Goal: Information Seeking & Learning: Learn about a topic

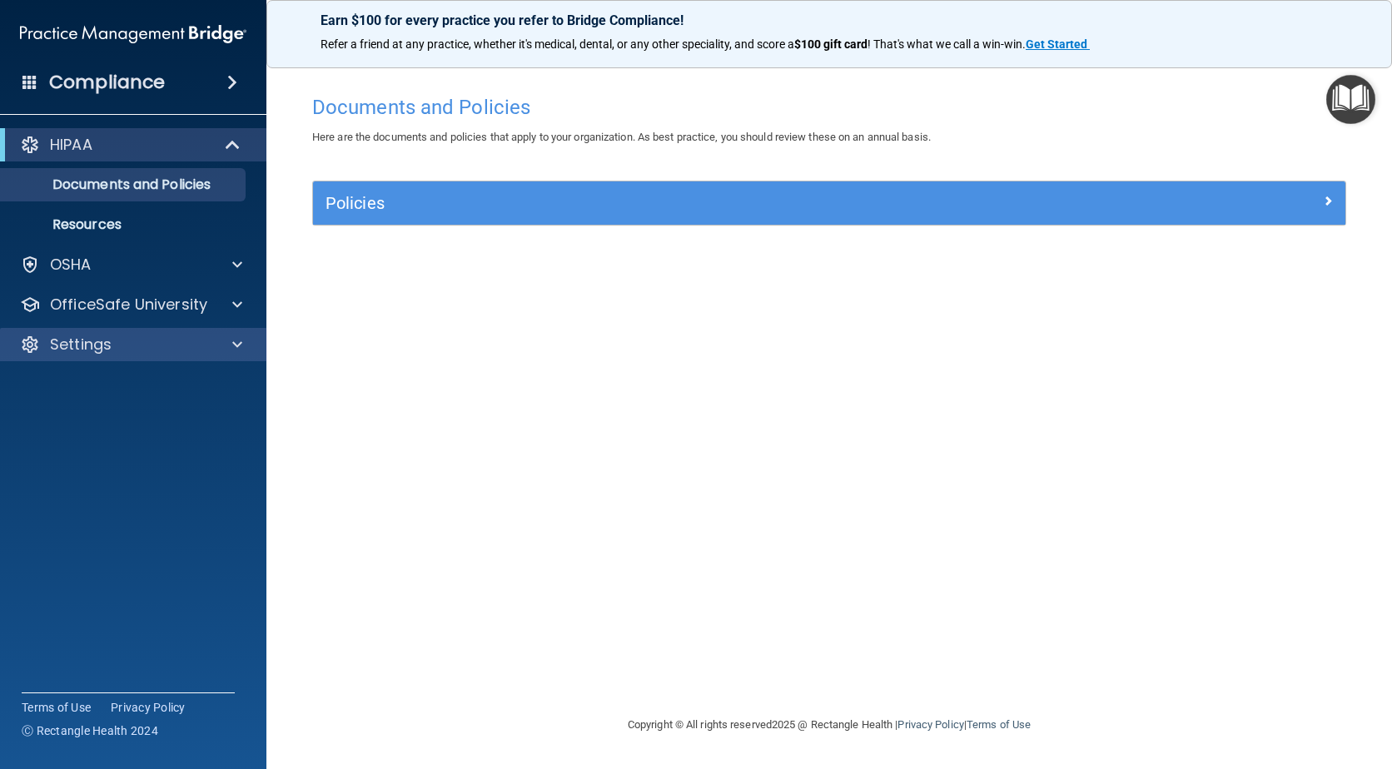
click at [136, 333] on div "Settings" at bounding box center [133, 344] width 267 height 33
click at [233, 346] on span at bounding box center [237, 345] width 10 height 20
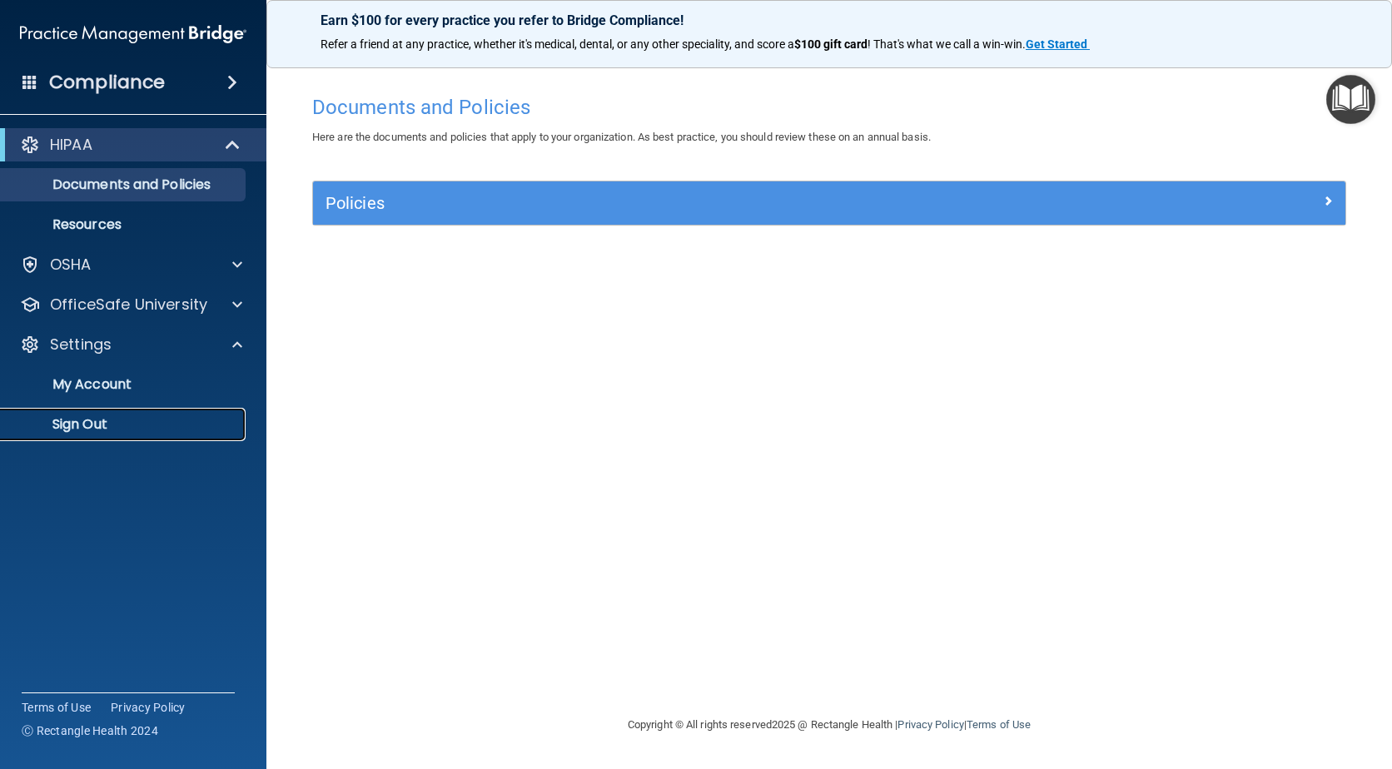
click at [89, 426] on p "Sign Out" at bounding box center [124, 424] width 227 height 17
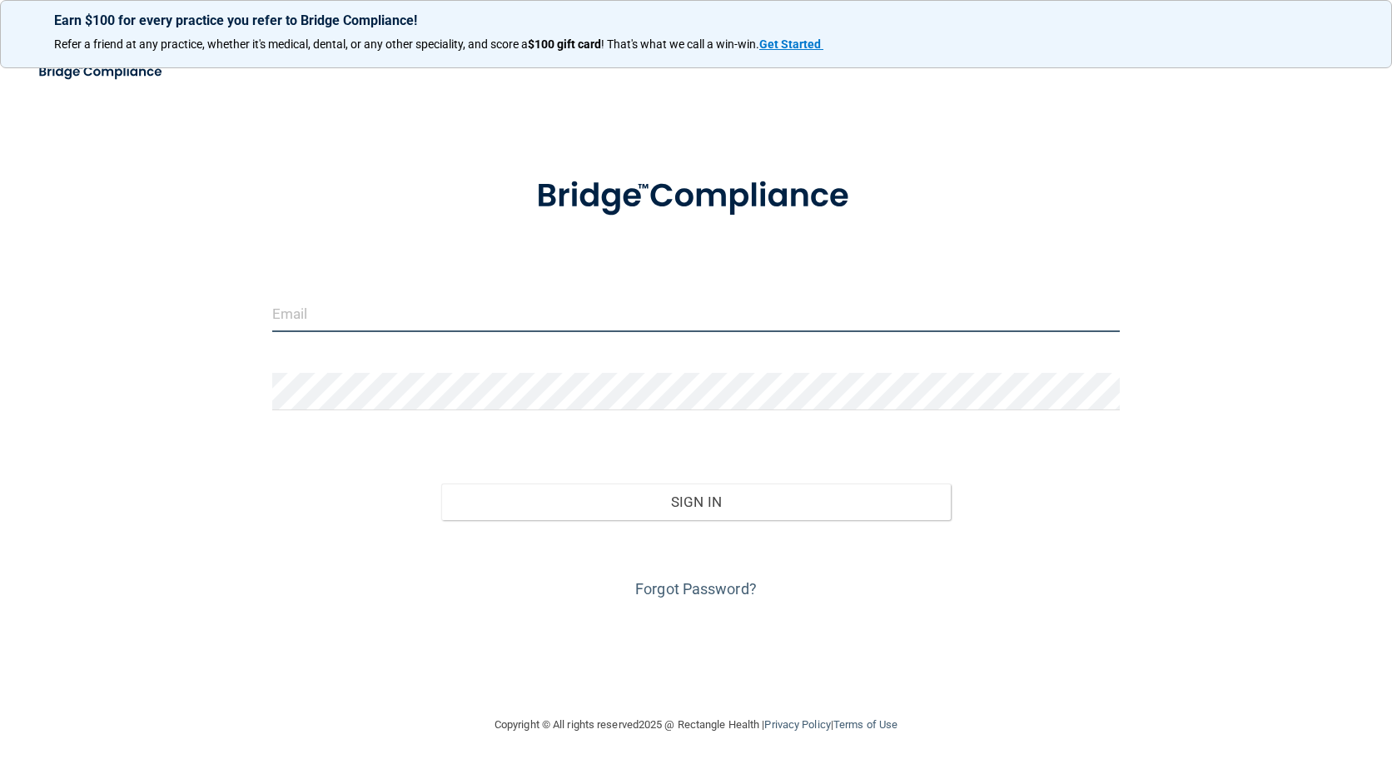
click at [335, 317] on input "email" at bounding box center [696, 313] width 848 height 37
type input "Alex@drsolow.com"
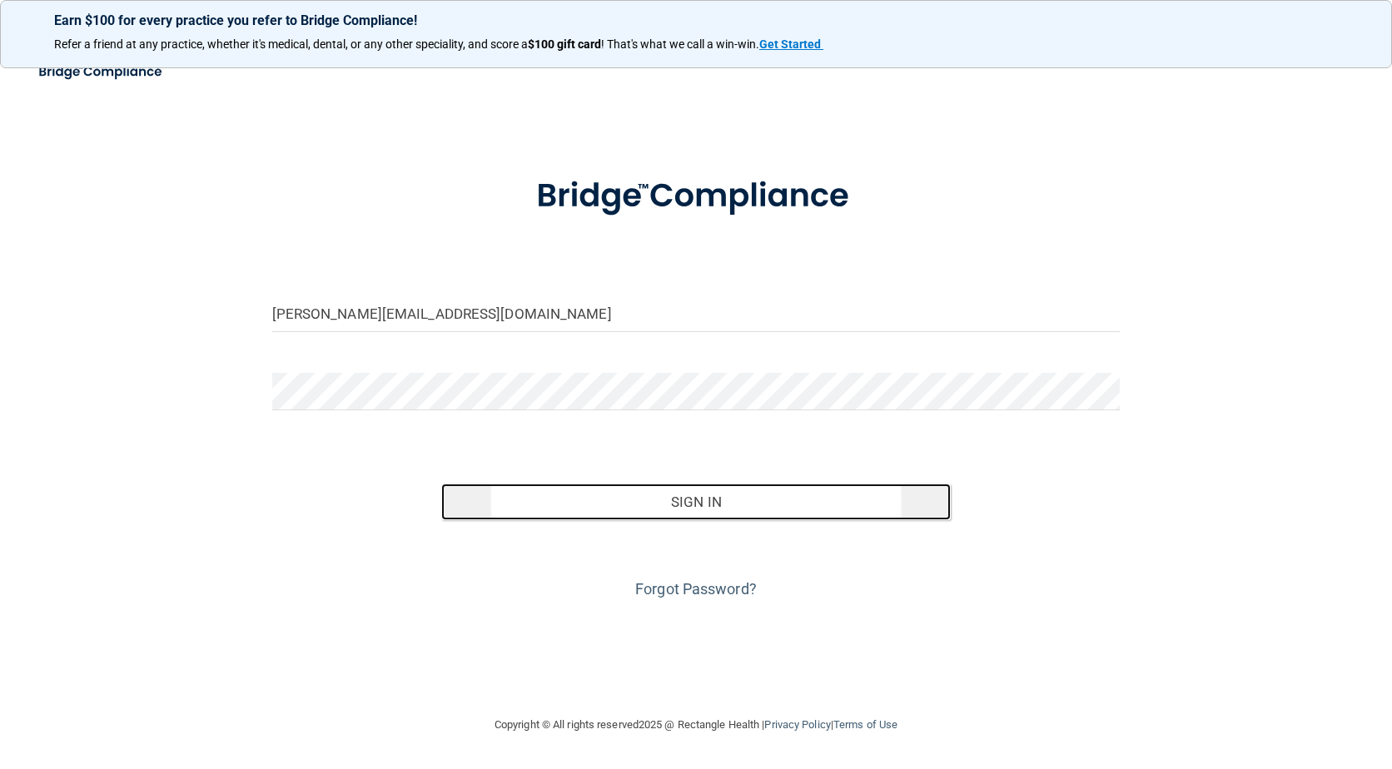
click at [714, 484] on button "Sign In" at bounding box center [695, 502] width 509 height 37
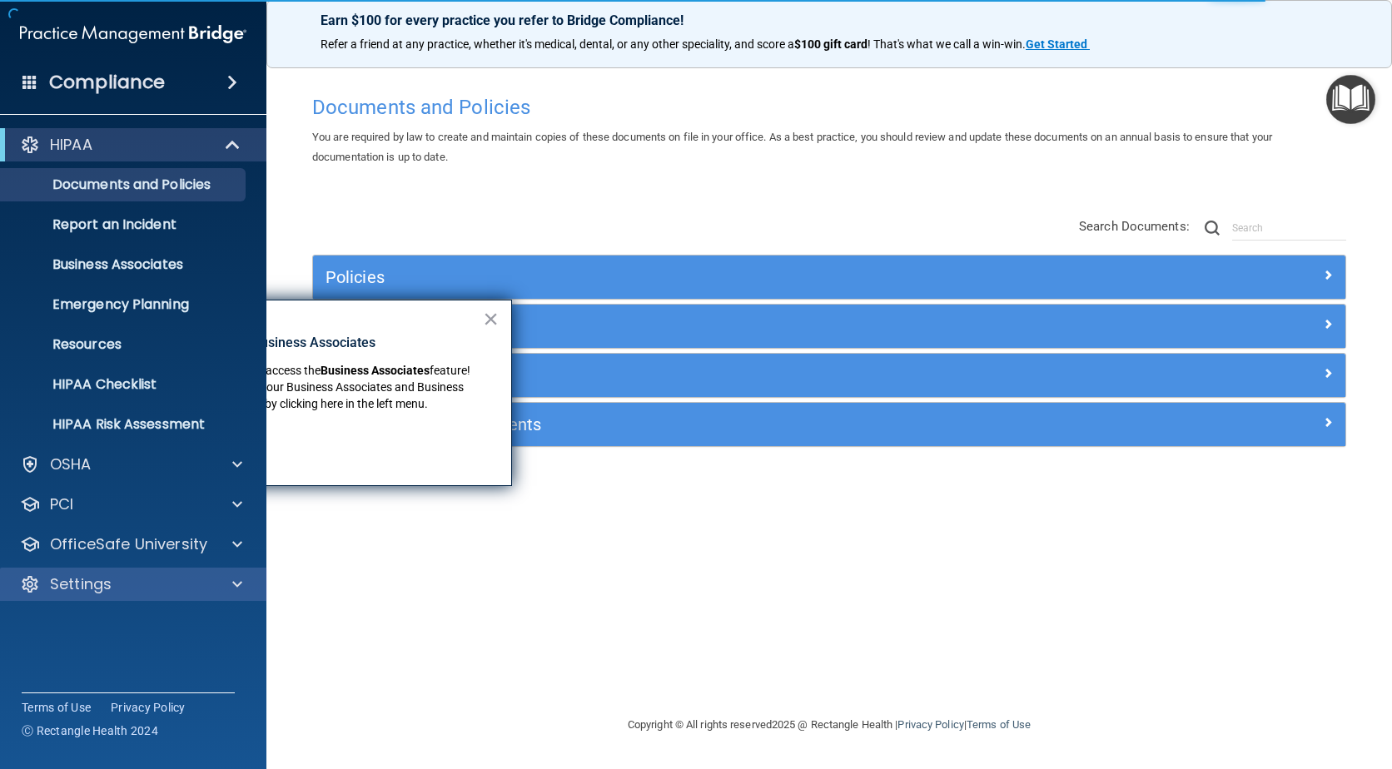
click at [117, 596] on div "Settings" at bounding box center [133, 584] width 267 height 33
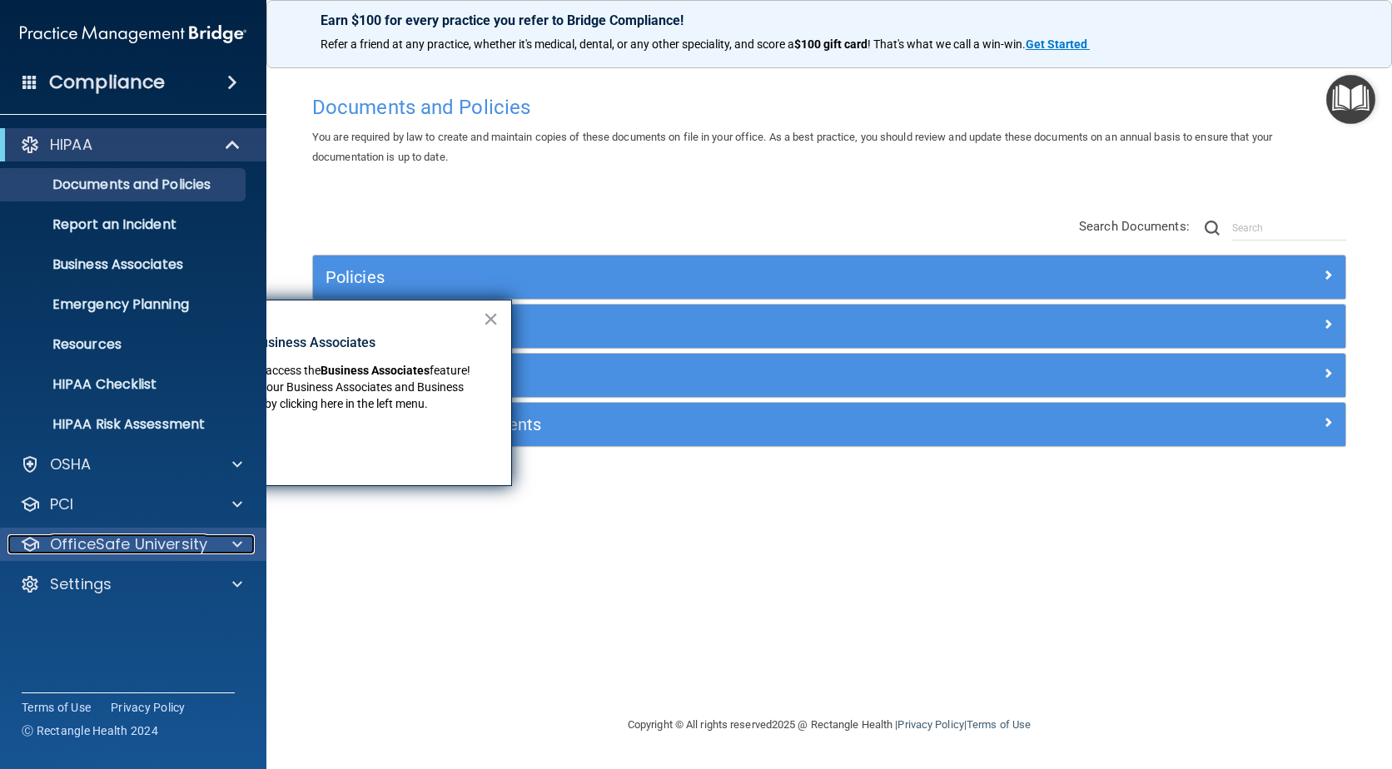
click at [146, 538] on p "OfficeSafe University" at bounding box center [128, 544] width 157 height 20
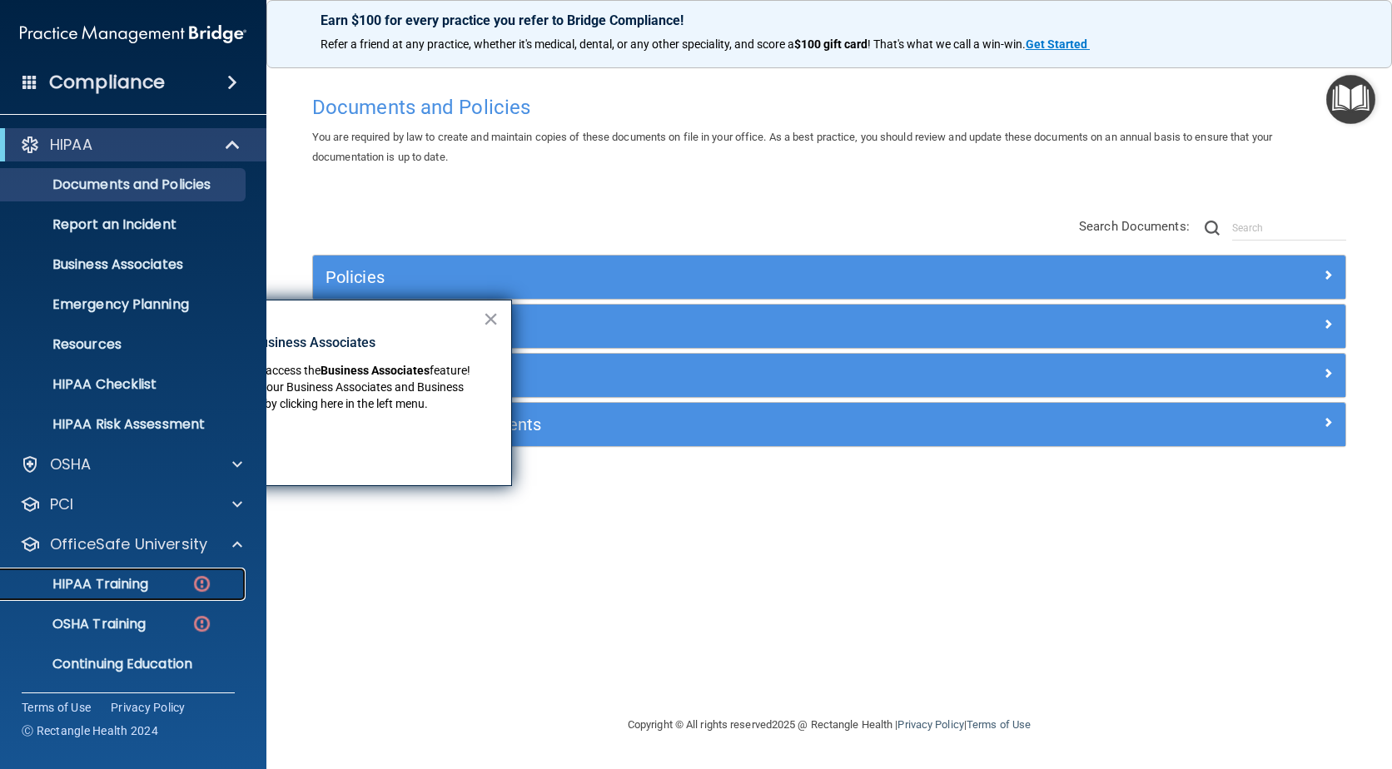
click at [160, 578] on div "HIPAA Training" at bounding box center [124, 584] width 227 height 17
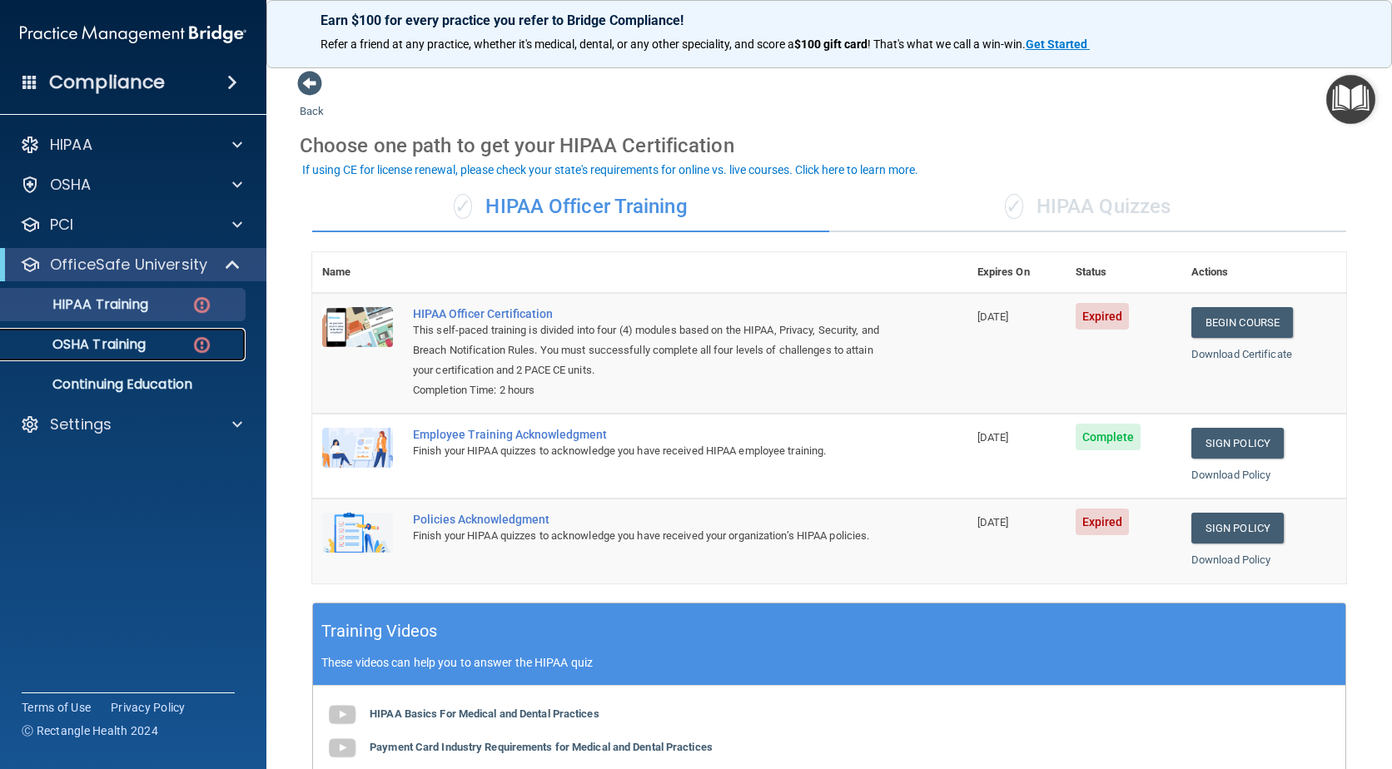
click at [137, 343] on p "OSHA Training" at bounding box center [78, 344] width 135 height 17
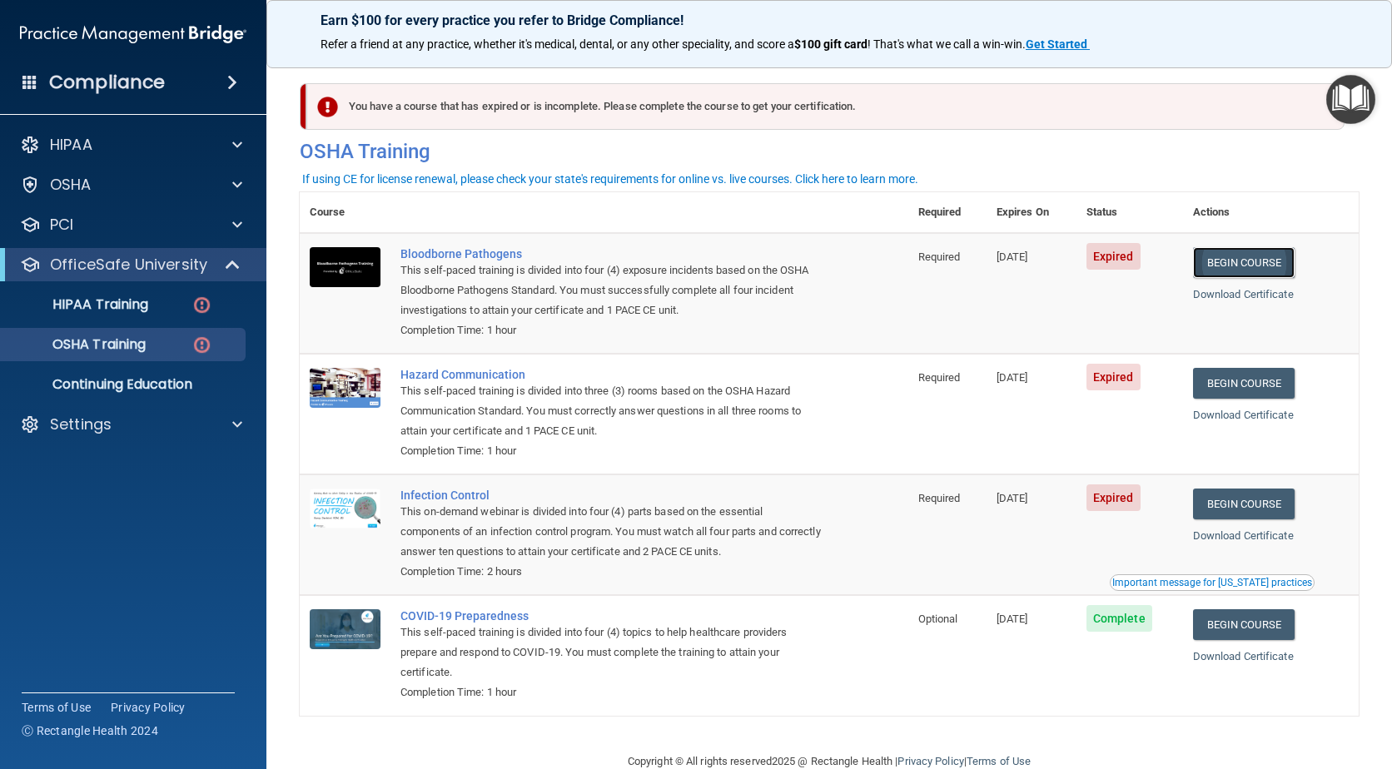
click at [1229, 266] on link "Begin Course" at bounding box center [1244, 262] width 102 height 31
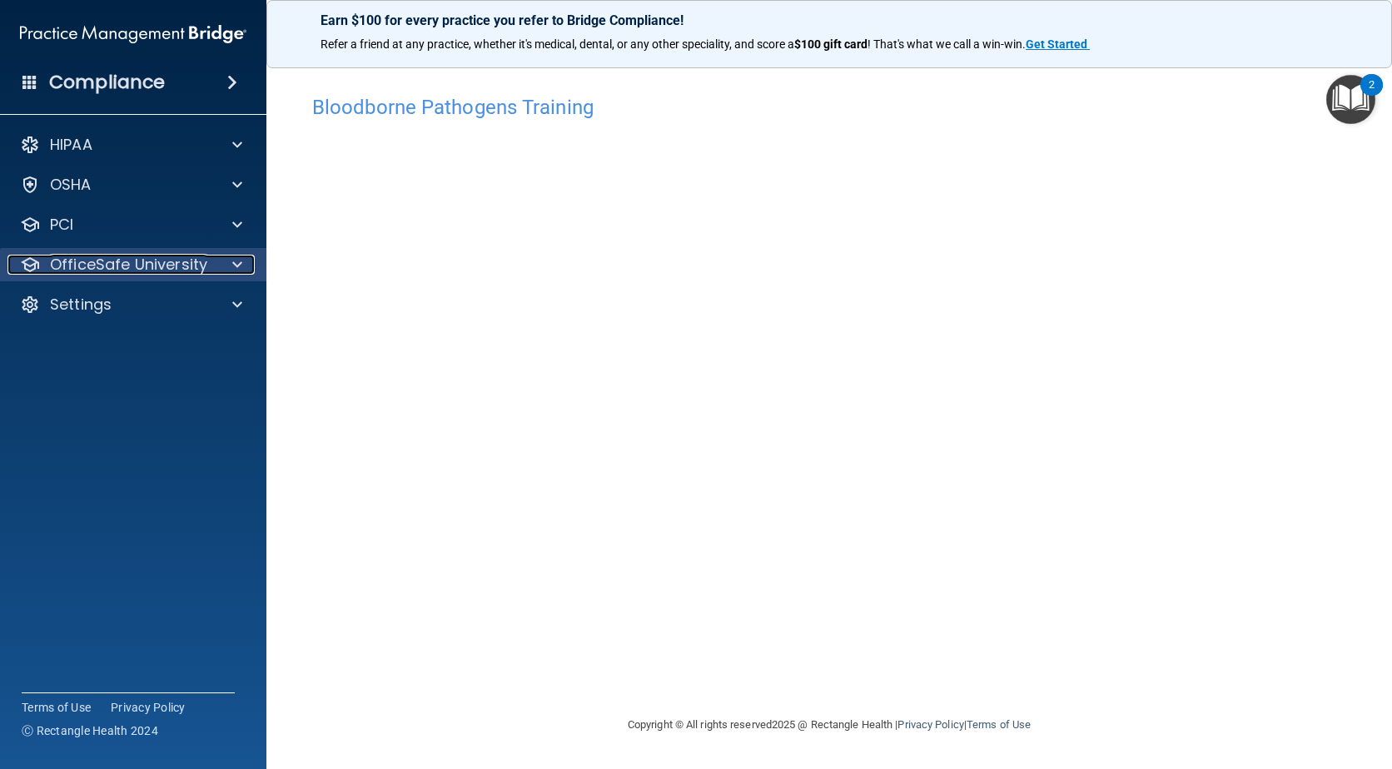
click at [77, 258] on p "OfficeSafe University" at bounding box center [128, 265] width 157 height 20
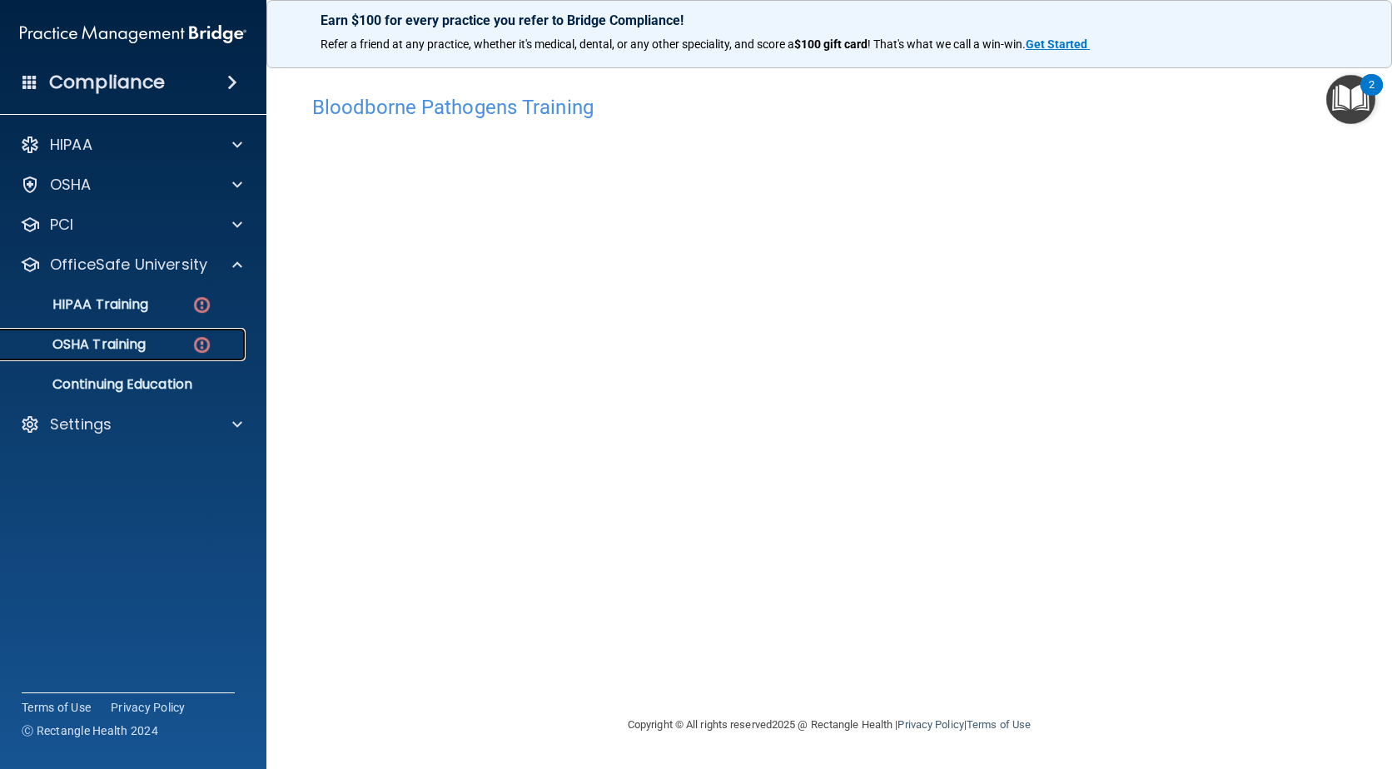
click at [105, 340] on p "OSHA Training" at bounding box center [78, 344] width 135 height 17
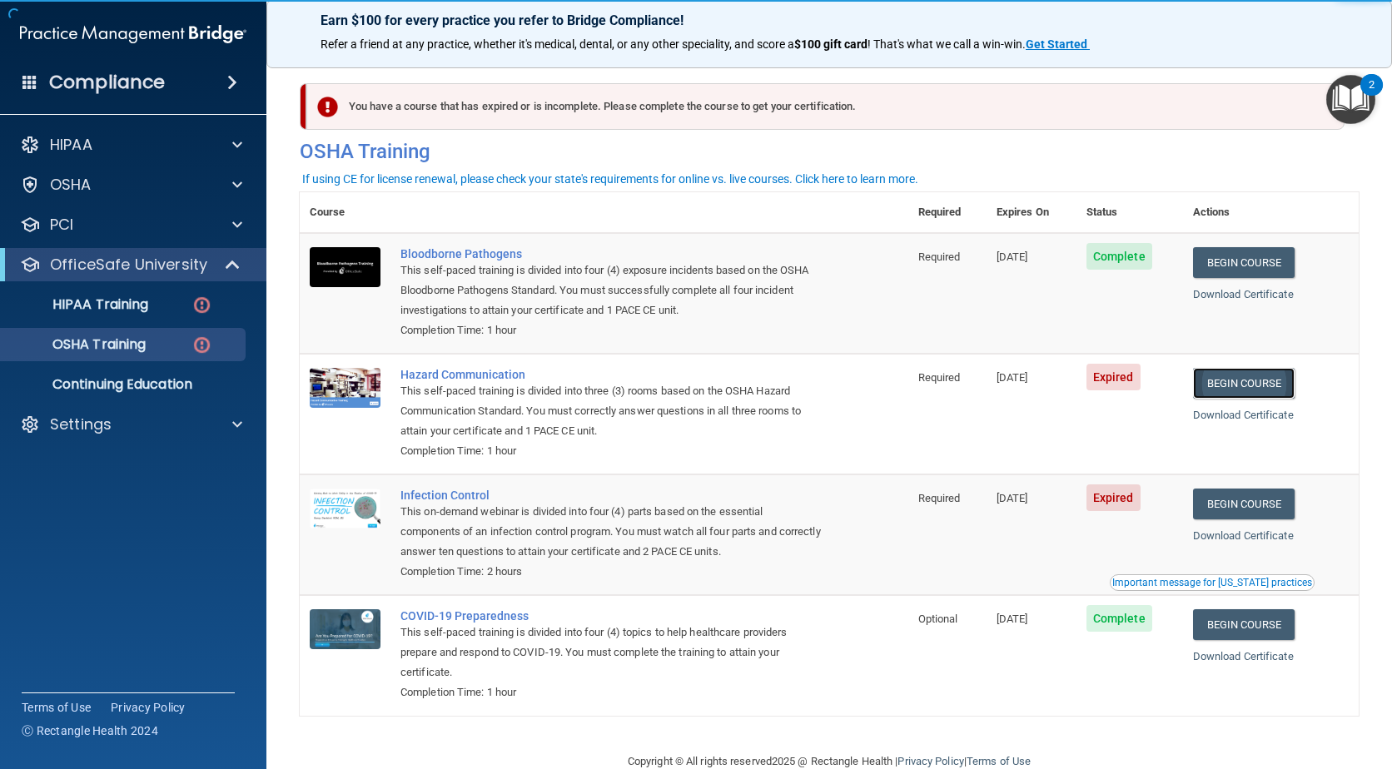
click at [1258, 389] on link "Begin Course" at bounding box center [1244, 383] width 102 height 31
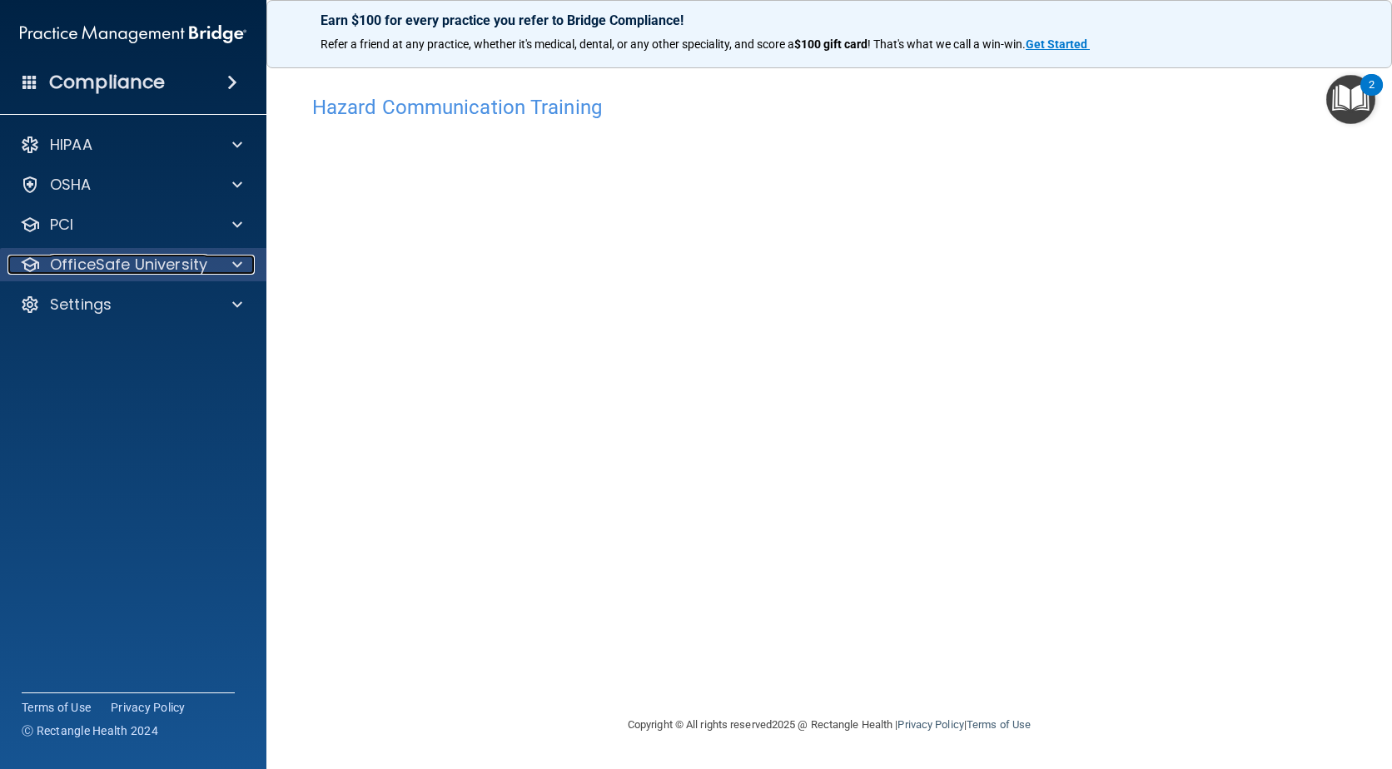
click at [172, 266] on p "OfficeSafe University" at bounding box center [128, 265] width 157 height 20
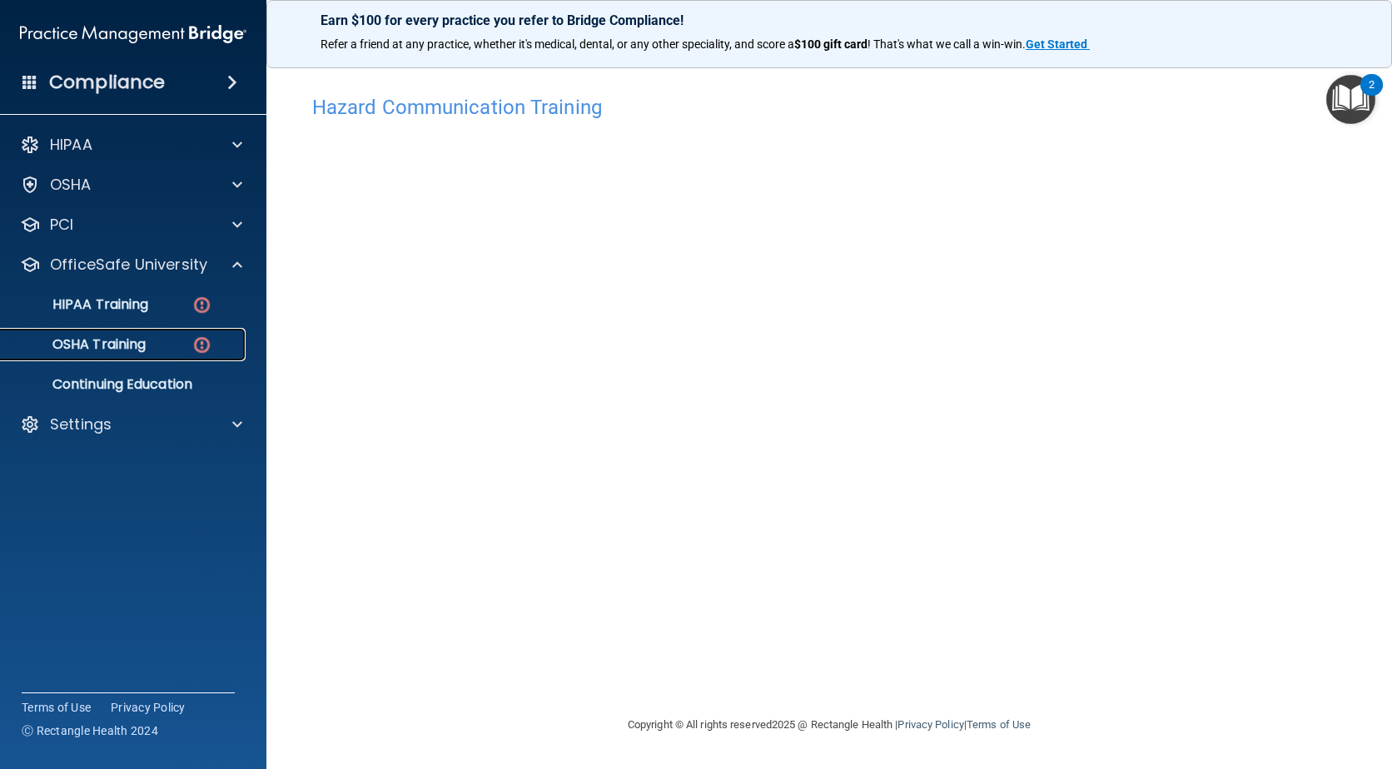
click at [158, 344] on div "OSHA Training" at bounding box center [124, 344] width 227 height 17
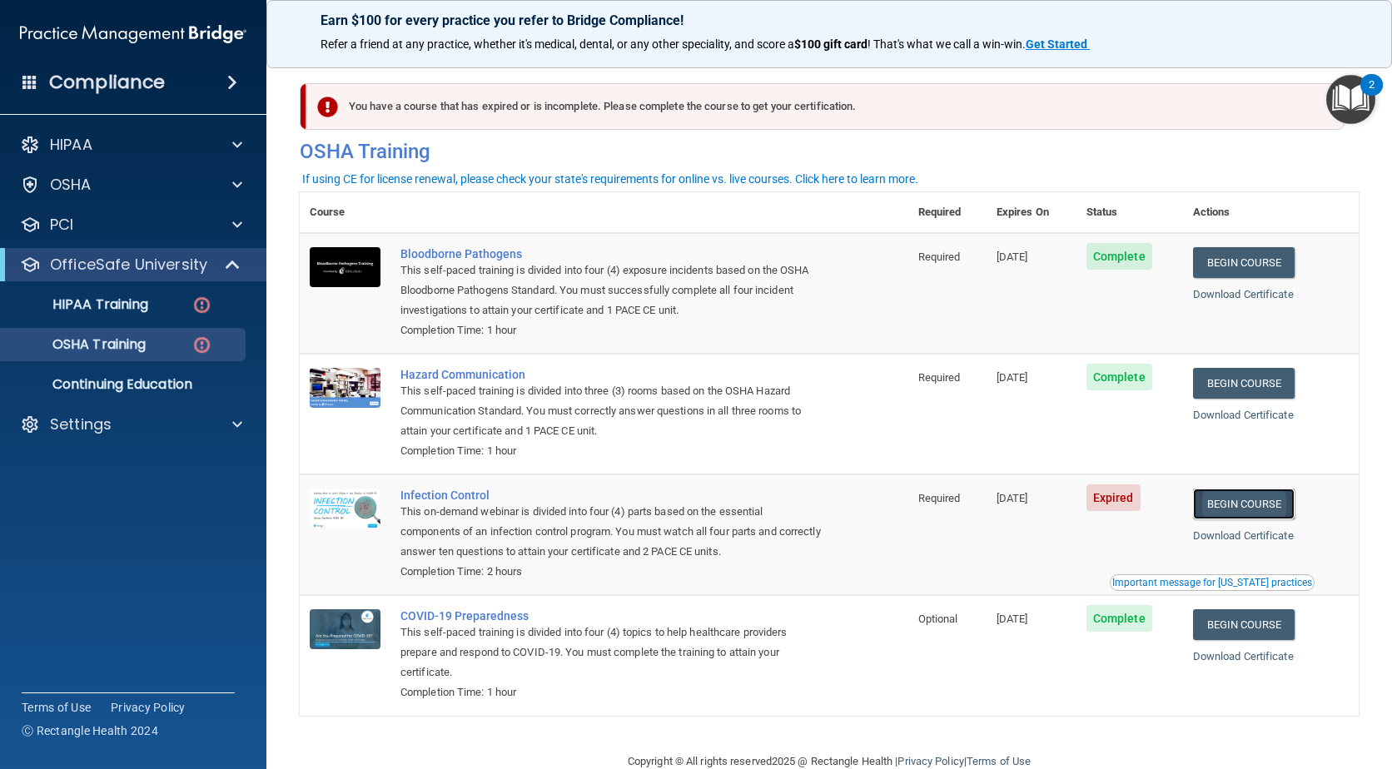
click at [1239, 499] on link "Begin Course" at bounding box center [1244, 504] width 102 height 31
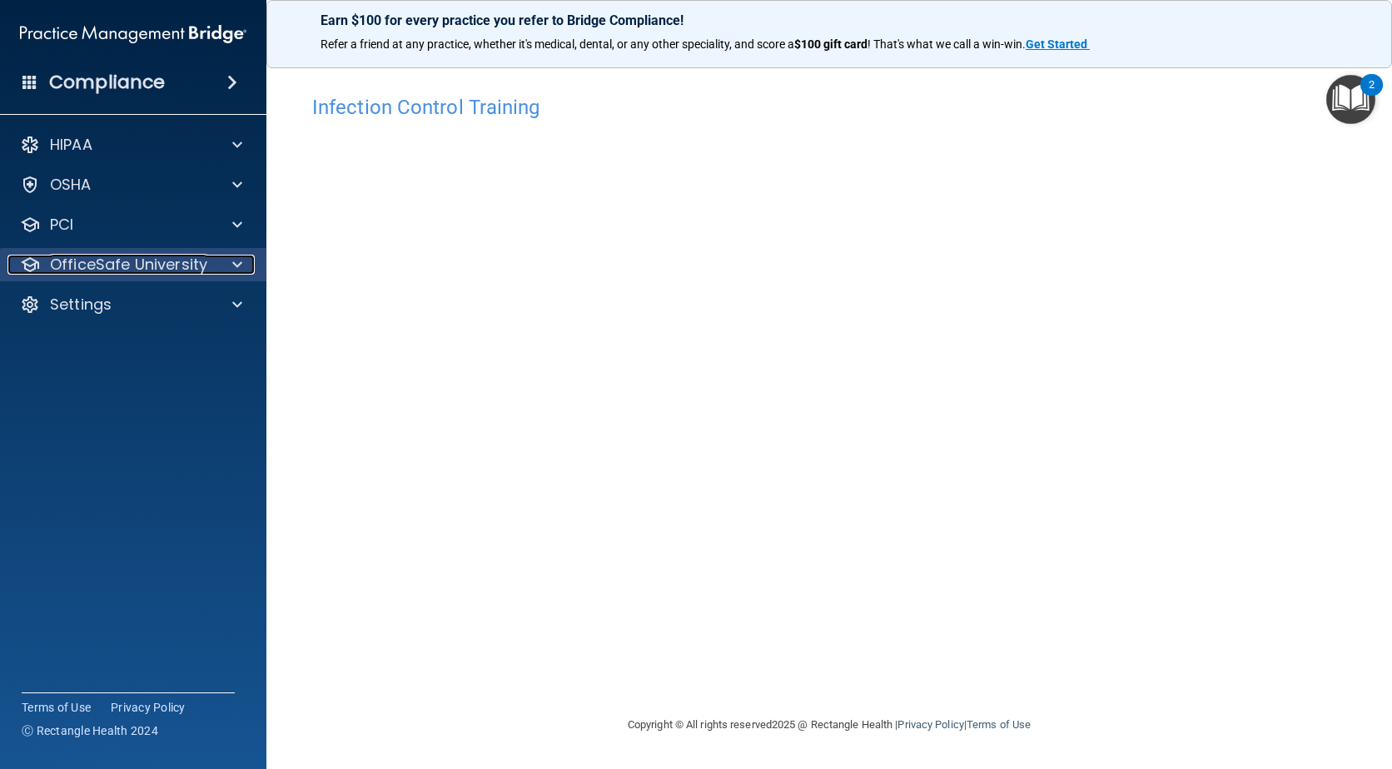
click at [192, 261] on p "OfficeSafe University" at bounding box center [128, 265] width 157 height 20
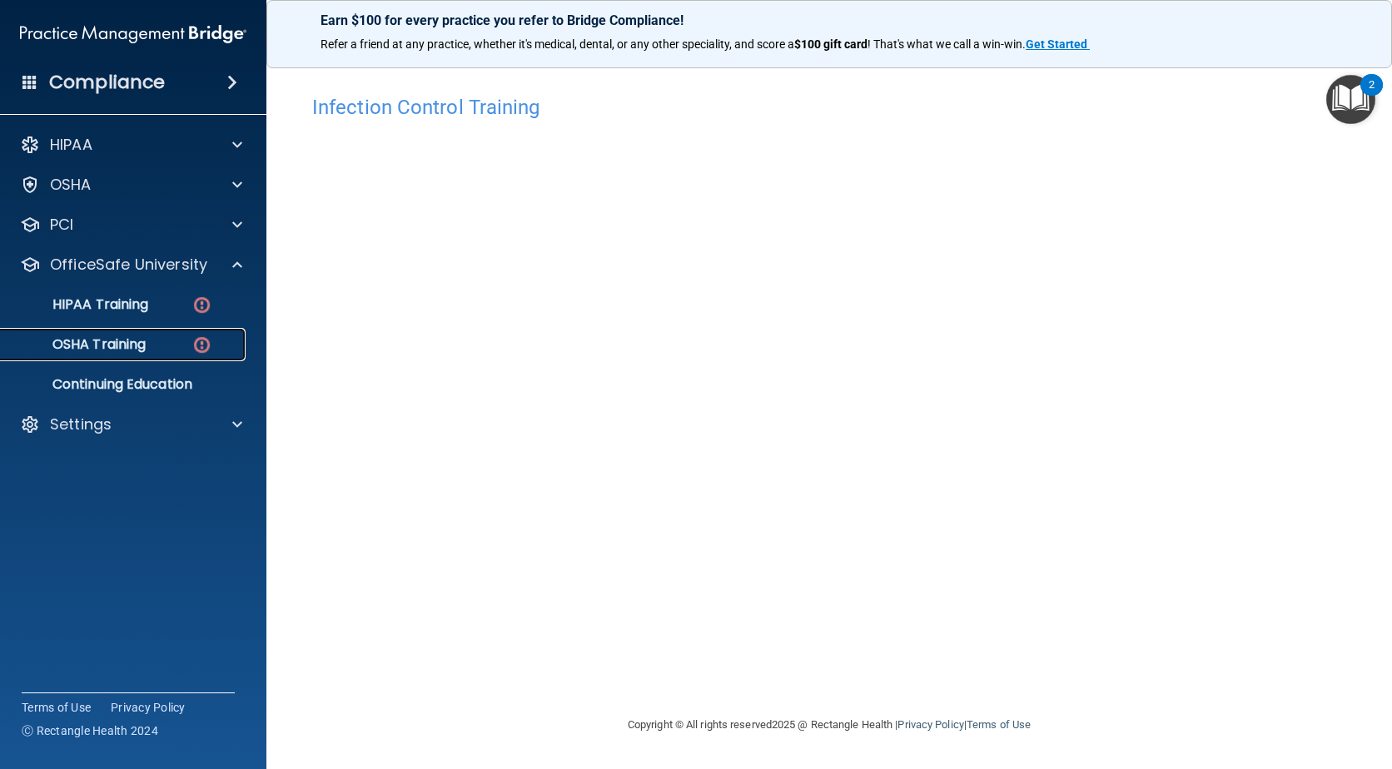
click at [191, 345] on div "OSHA Training" at bounding box center [124, 344] width 227 height 17
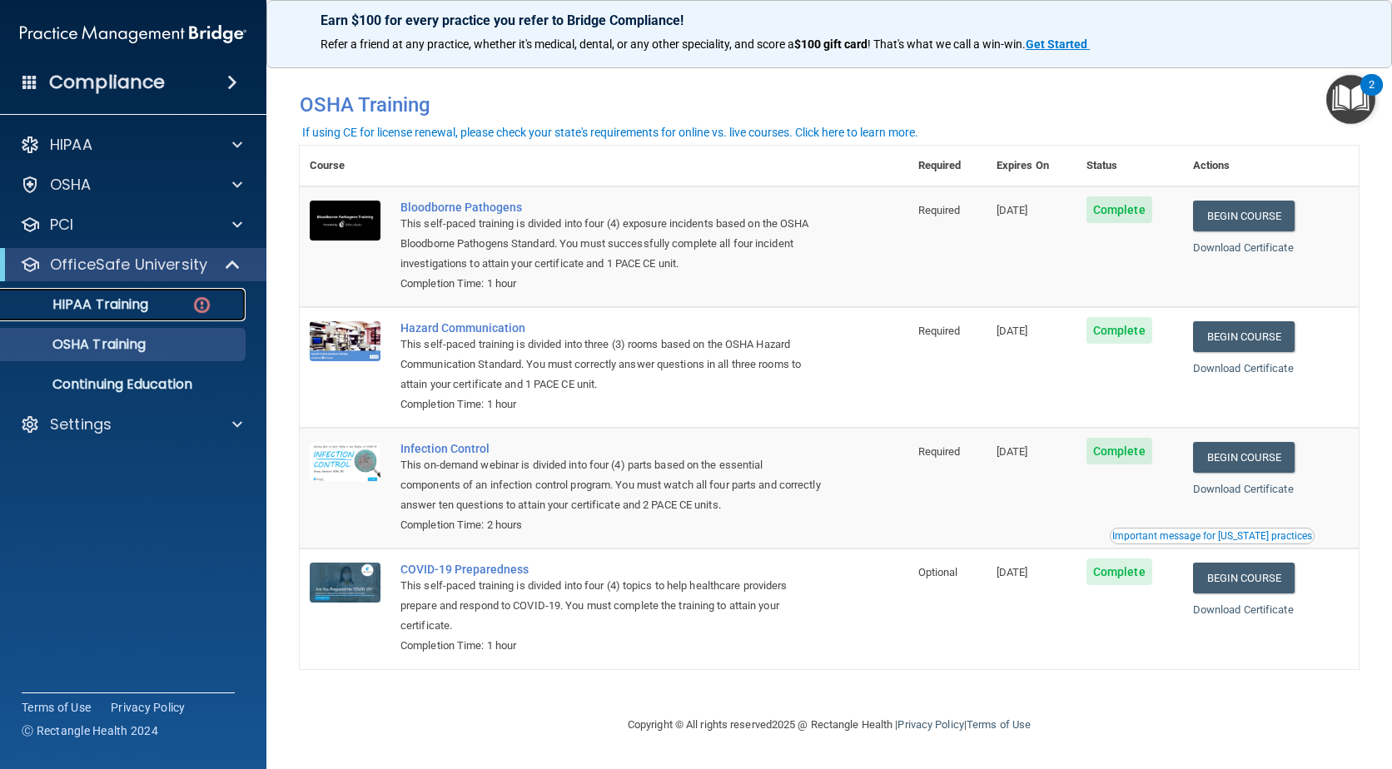
click at [135, 305] on p "HIPAA Training" at bounding box center [79, 304] width 137 height 17
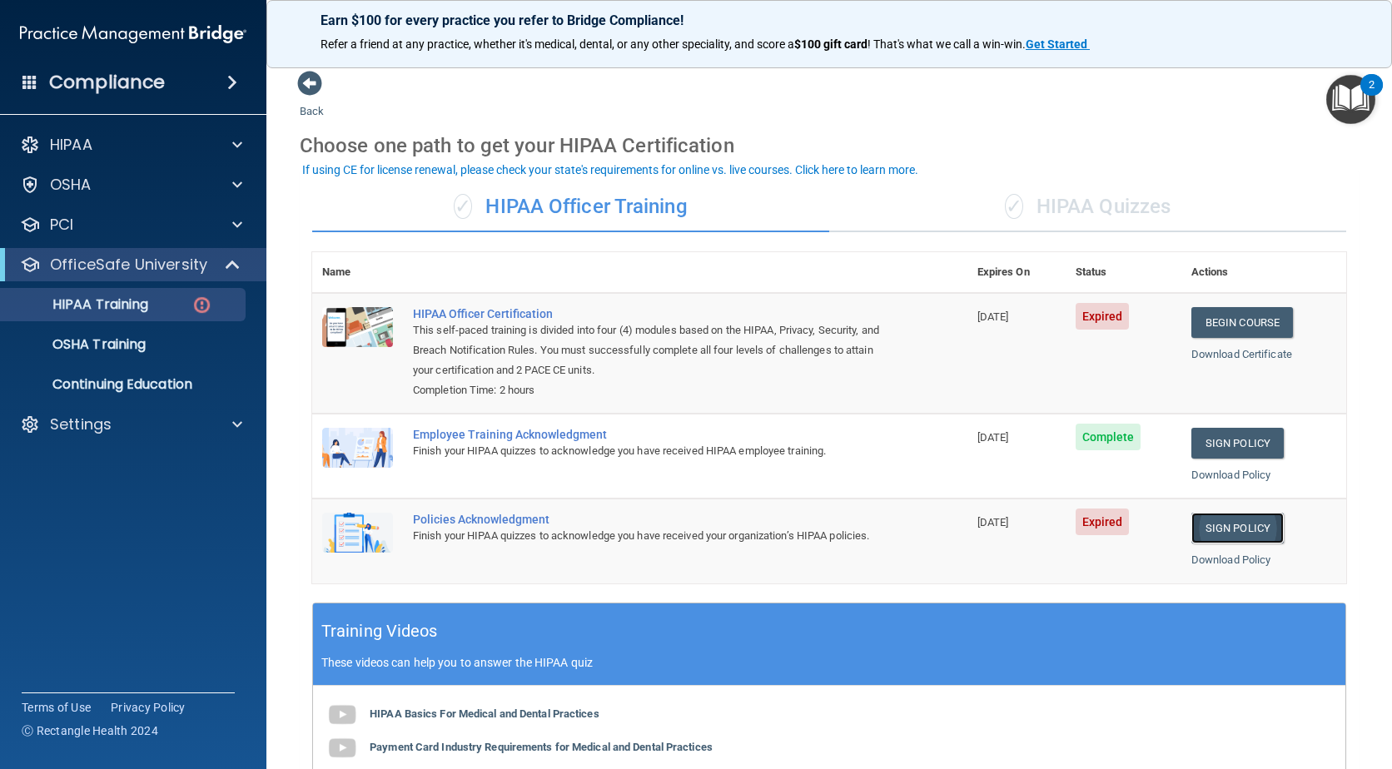
click at [1219, 529] on link "Sign Policy" at bounding box center [1237, 528] width 92 height 31
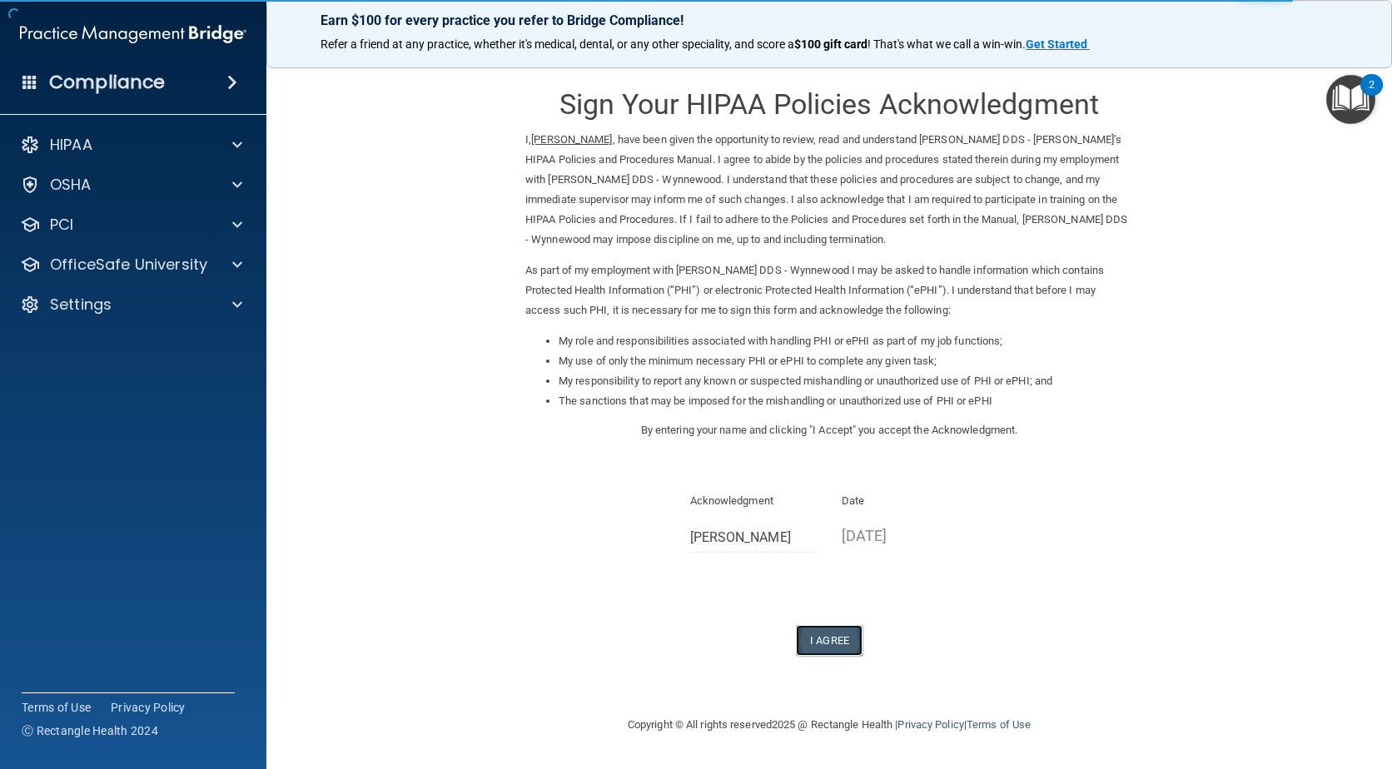
click at [826, 646] on button "I Agree" at bounding box center [829, 640] width 67 height 31
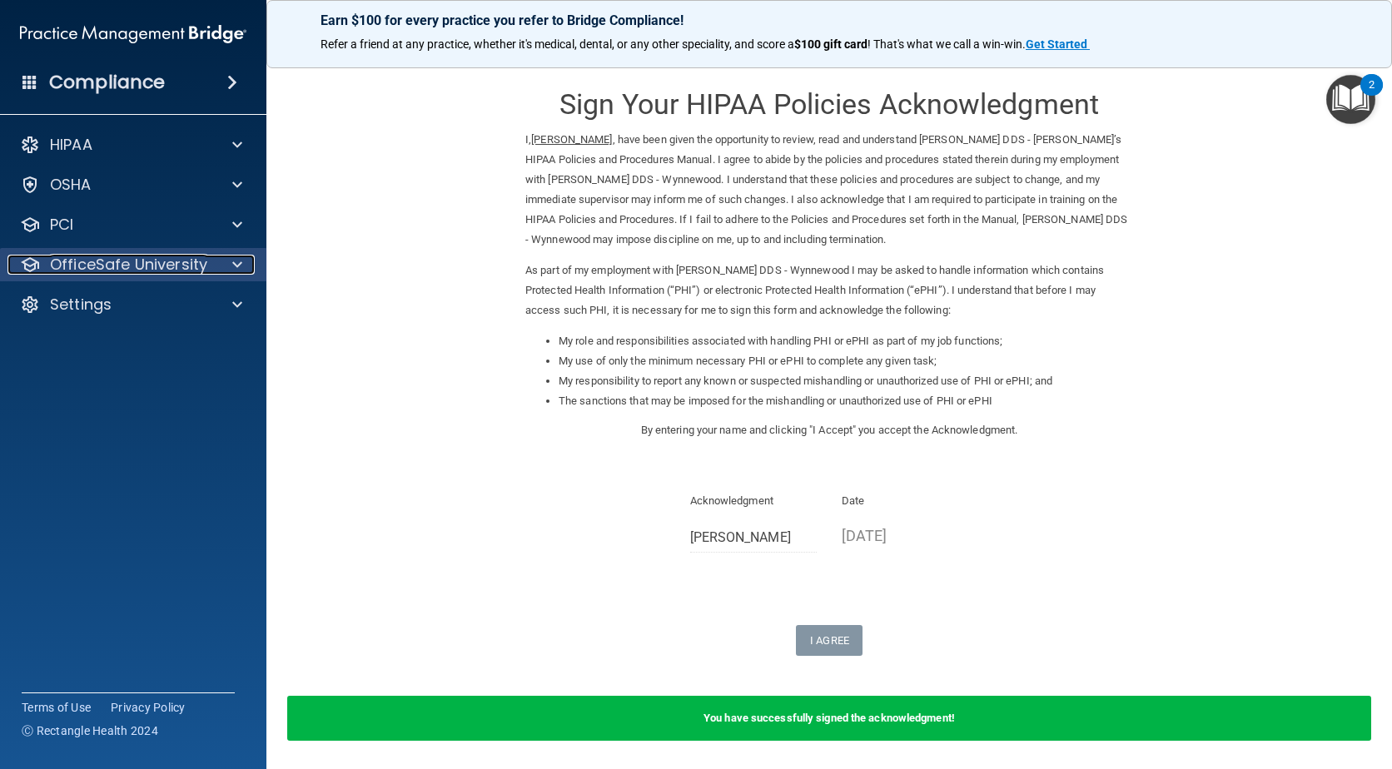
click at [166, 264] on p "OfficeSafe University" at bounding box center [128, 265] width 157 height 20
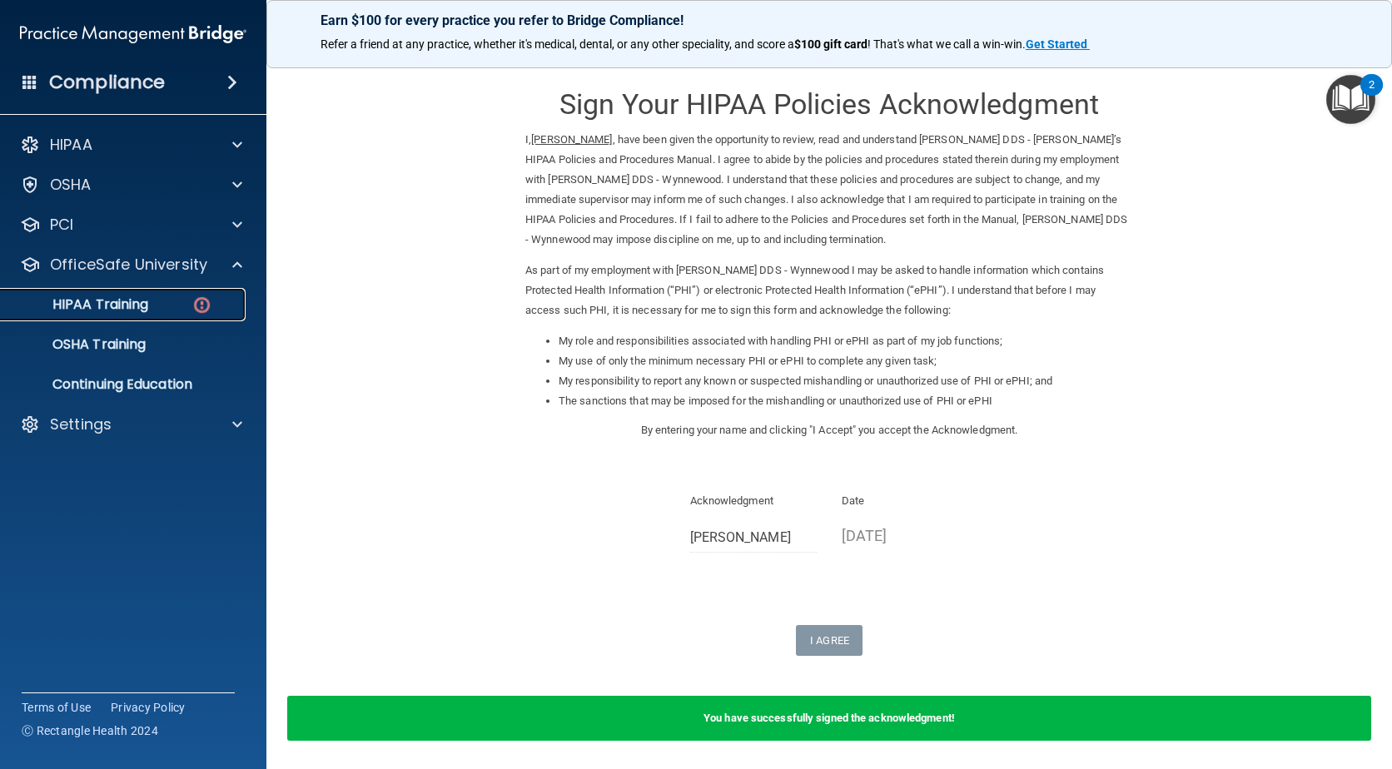
click at [153, 300] on div "HIPAA Training" at bounding box center [124, 304] width 227 height 17
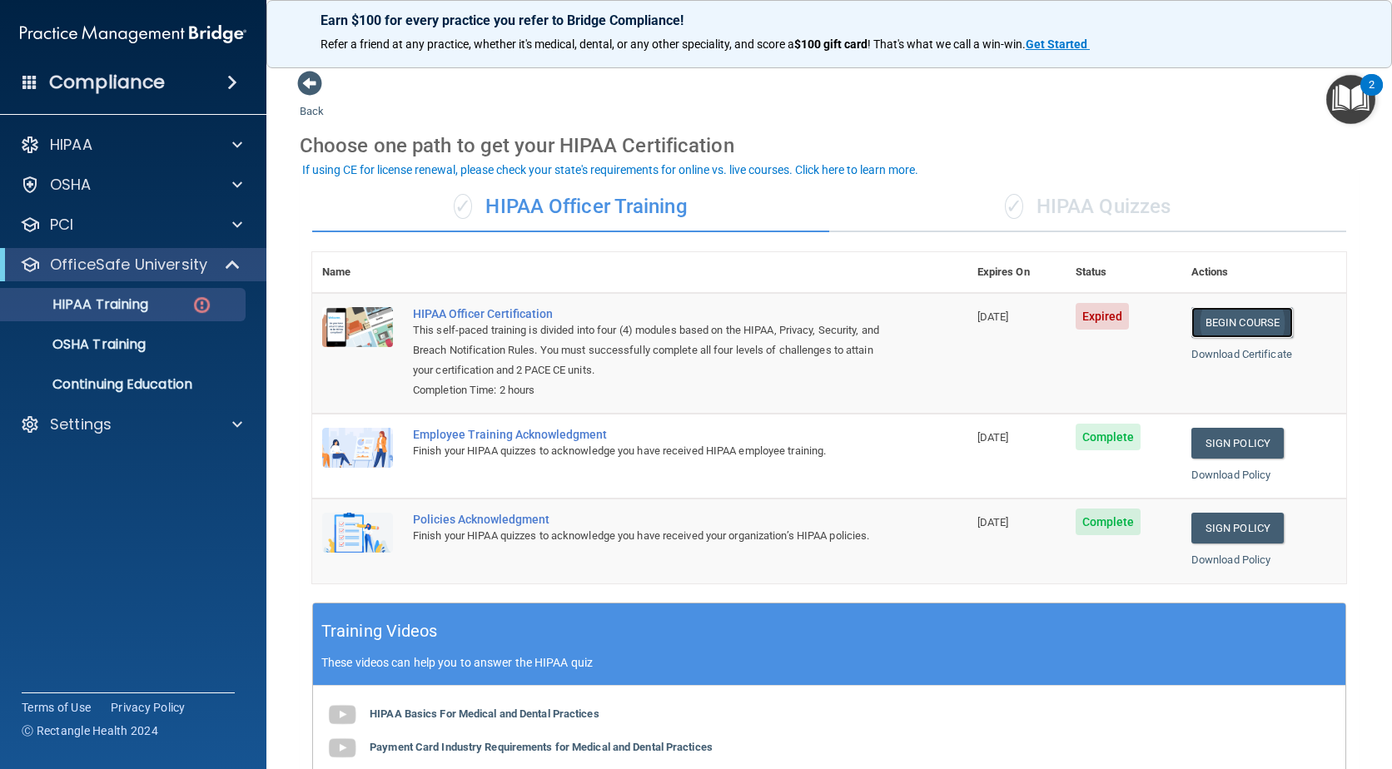
click at [1215, 319] on link "Begin Course" at bounding box center [1242, 322] width 102 height 31
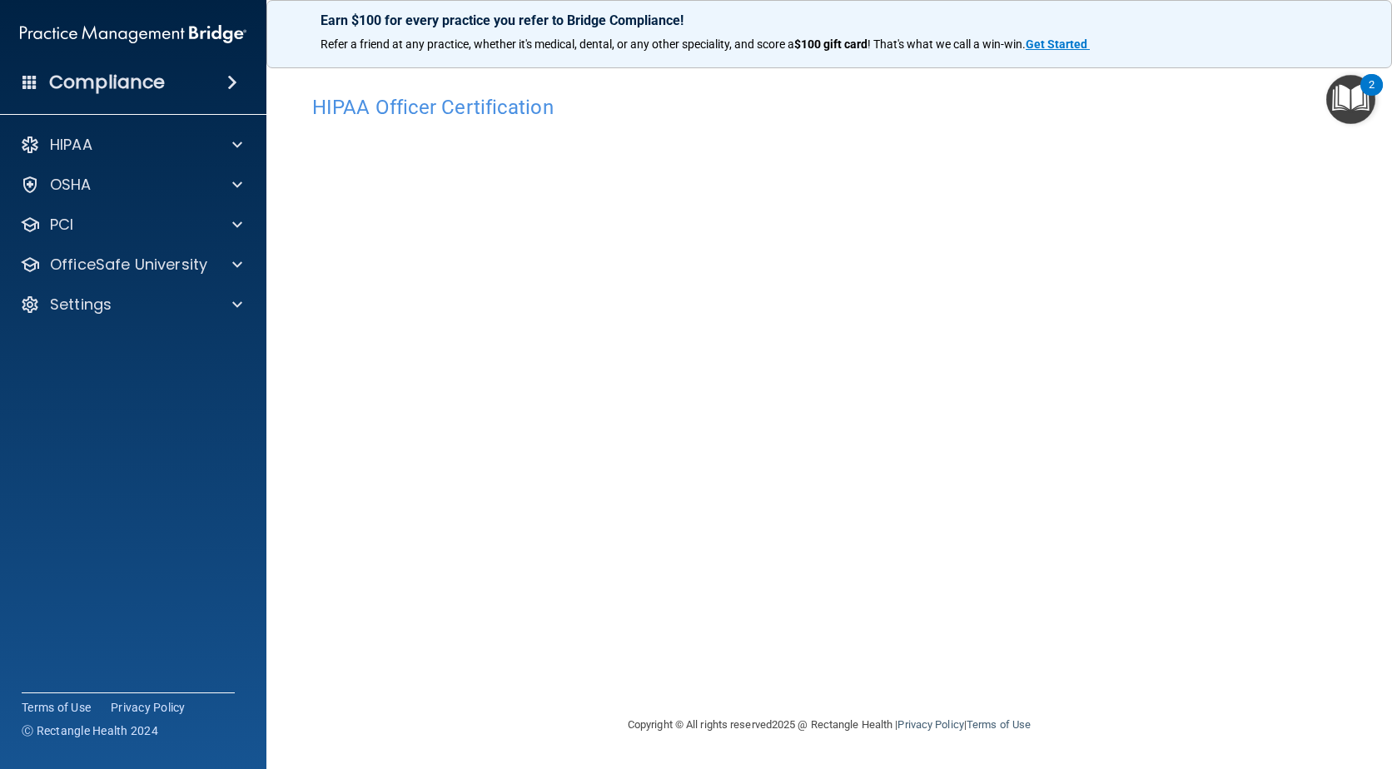
click at [858, 709] on div "Copyright © All rights reserved 2025 @ Rectangle Health | Privacy Policy | Term…" at bounding box center [829, 724] width 608 height 53
click at [852, 708] on div "Copyright © All rights reserved 2025 @ Rectangle Health | Privacy Policy | Term…" at bounding box center [829, 724] width 608 height 53
click at [801, 693] on div "HIPAA Officer Certification This course doesn’t expire until 07/17/2025. Are yo…" at bounding box center [829, 401] width 1059 height 628
click at [129, 256] on p "OfficeSafe University" at bounding box center [128, 265] width 157 height 20
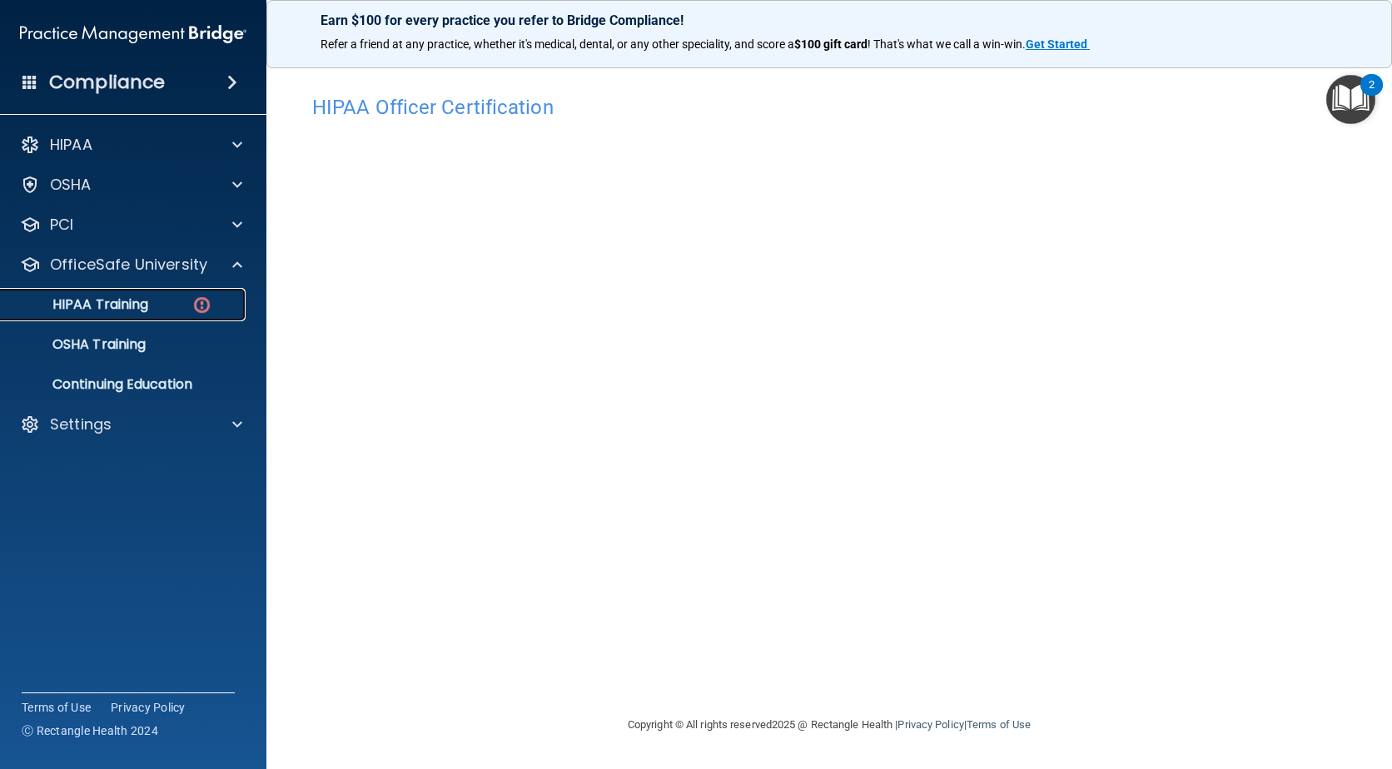
click at [120, 298] on p "HIPAA Training" at bounding box center [79, 304] width 137 height 17
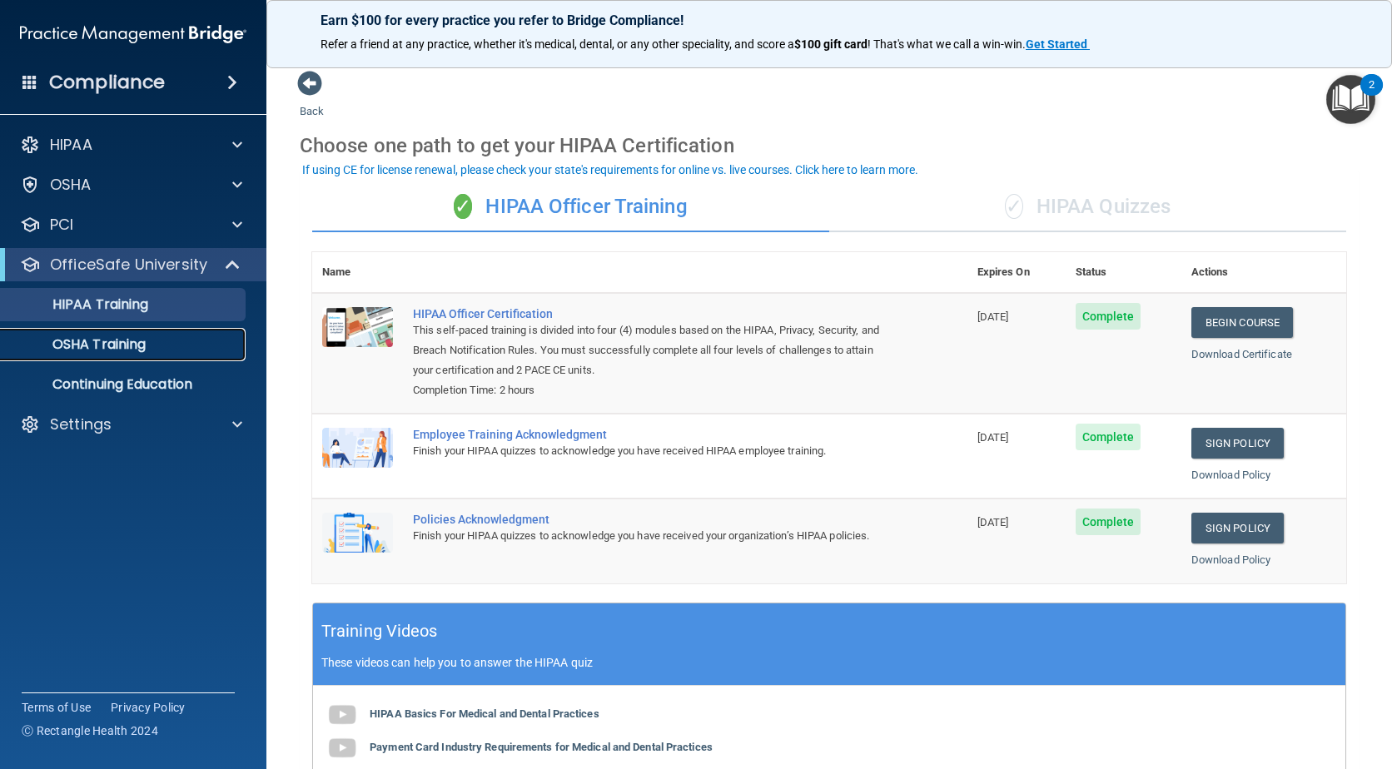
click at [141, 342] on p "OSHA Training" at bounding box center [78, 344] width 135 height 17
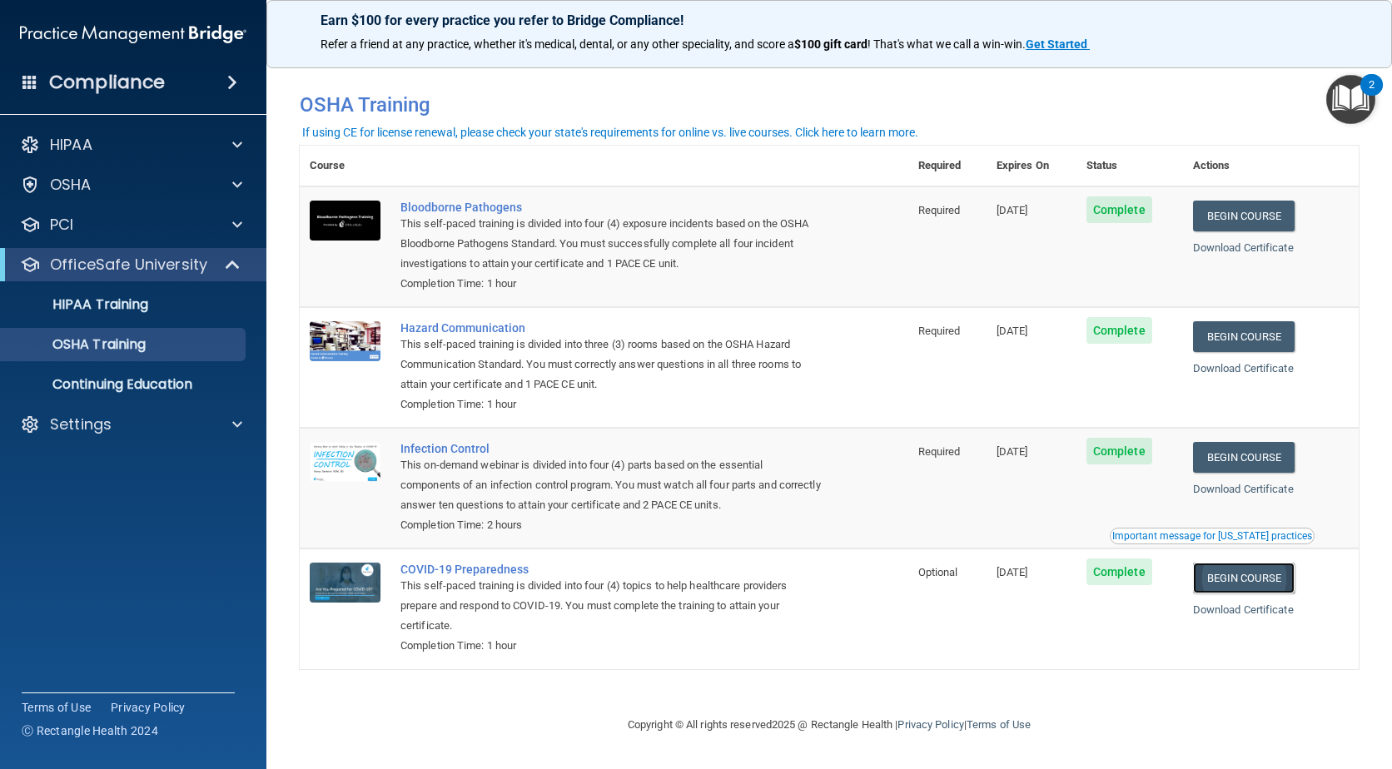
click at [1255, 587] on link "Begin Course" at bounding box center [1244, 578] width 102 height 31
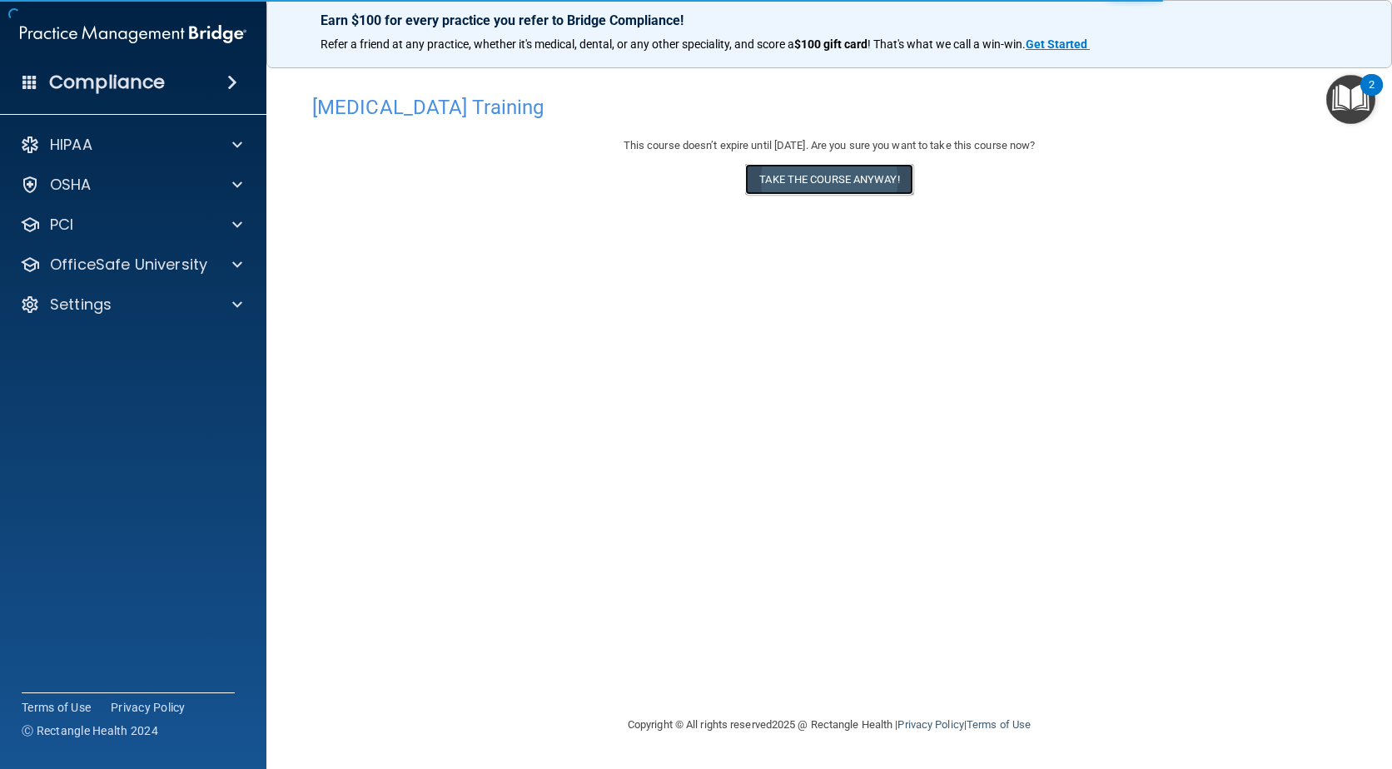
click at [802, 176] on button "Take the course anyway!" at bounding box center [828, 179] width 167 height 31
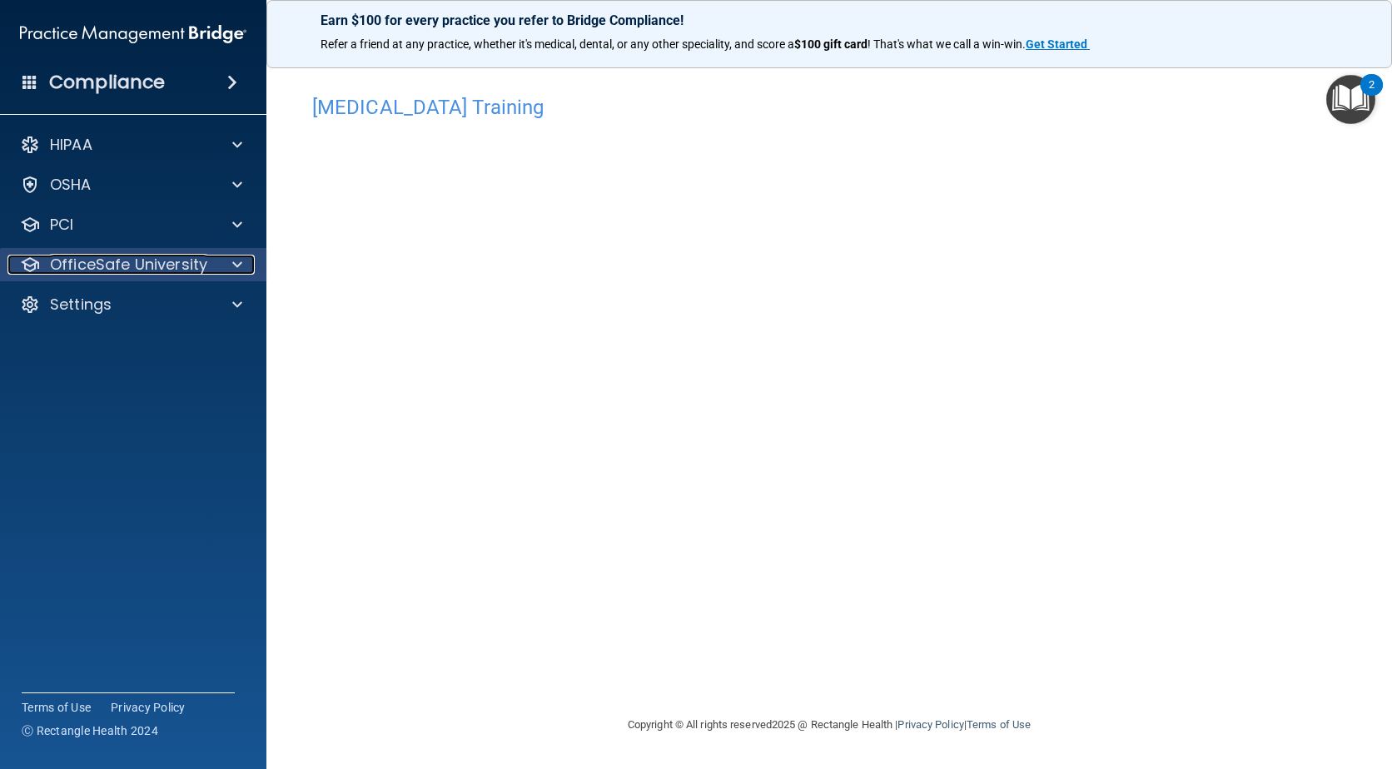
click at [110, 269] on p "OfficeSafe University" at bounding box center [128, 265] width 157 height 20
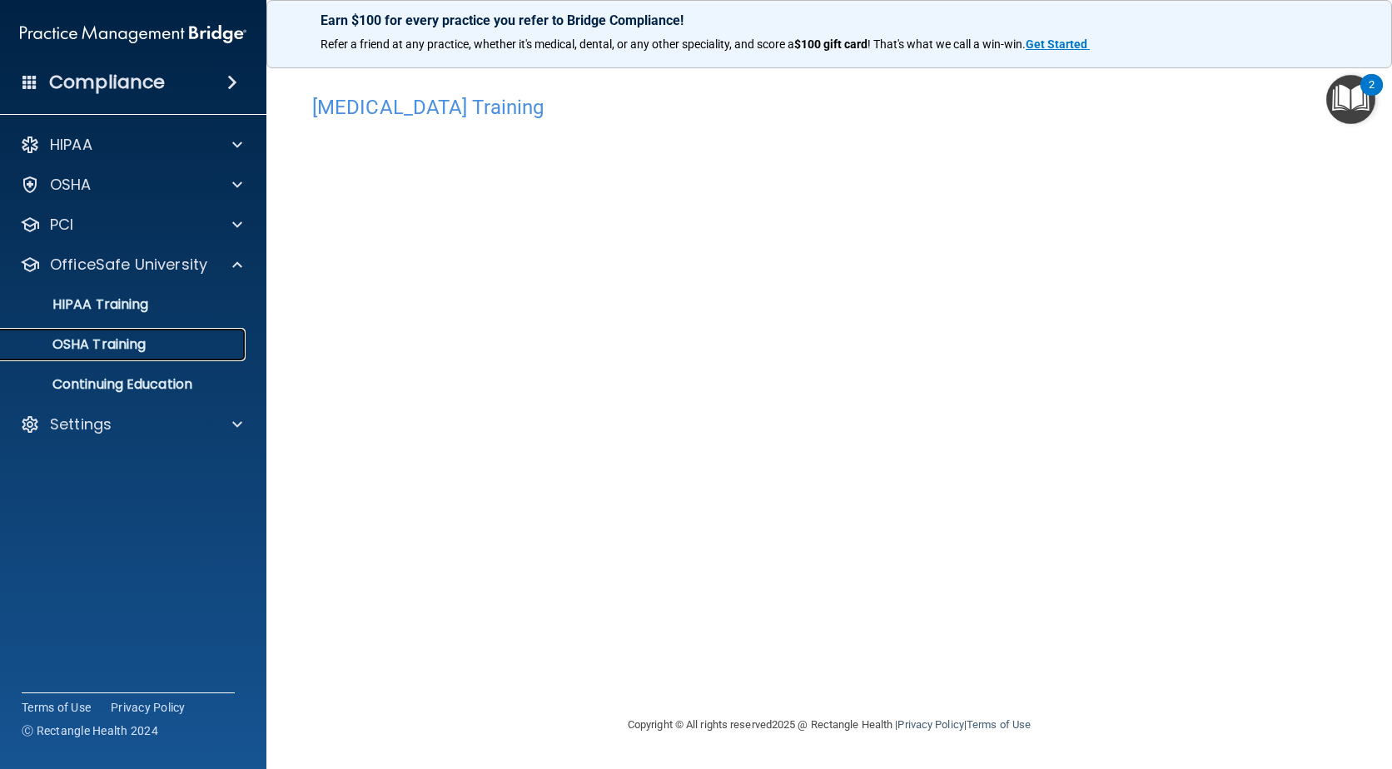
click at [112, 340] on p "OSHA Training" at bounding box center [78, 344] width 135 height 17
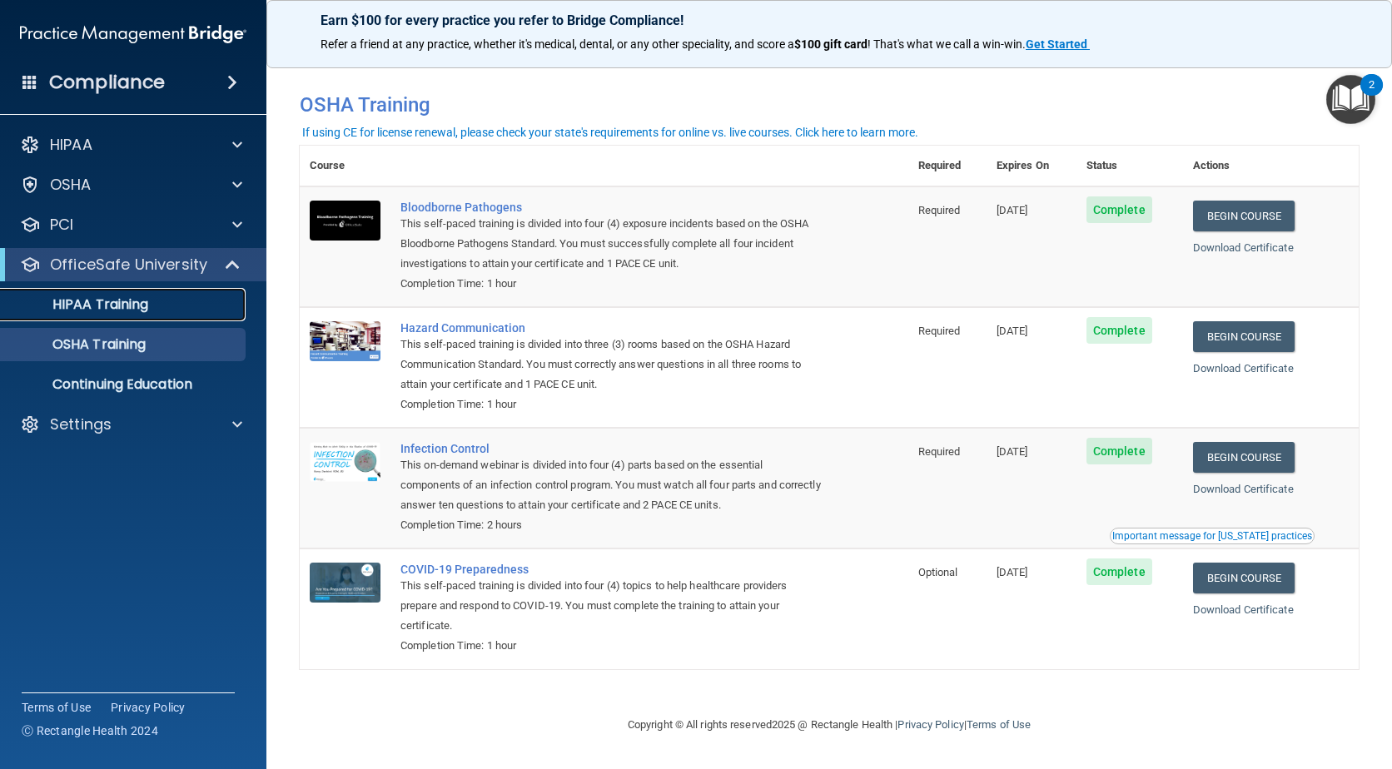
click at [102, 302] on p "HIPAA Training" at bounding box center [79, 304] width 137 height 17
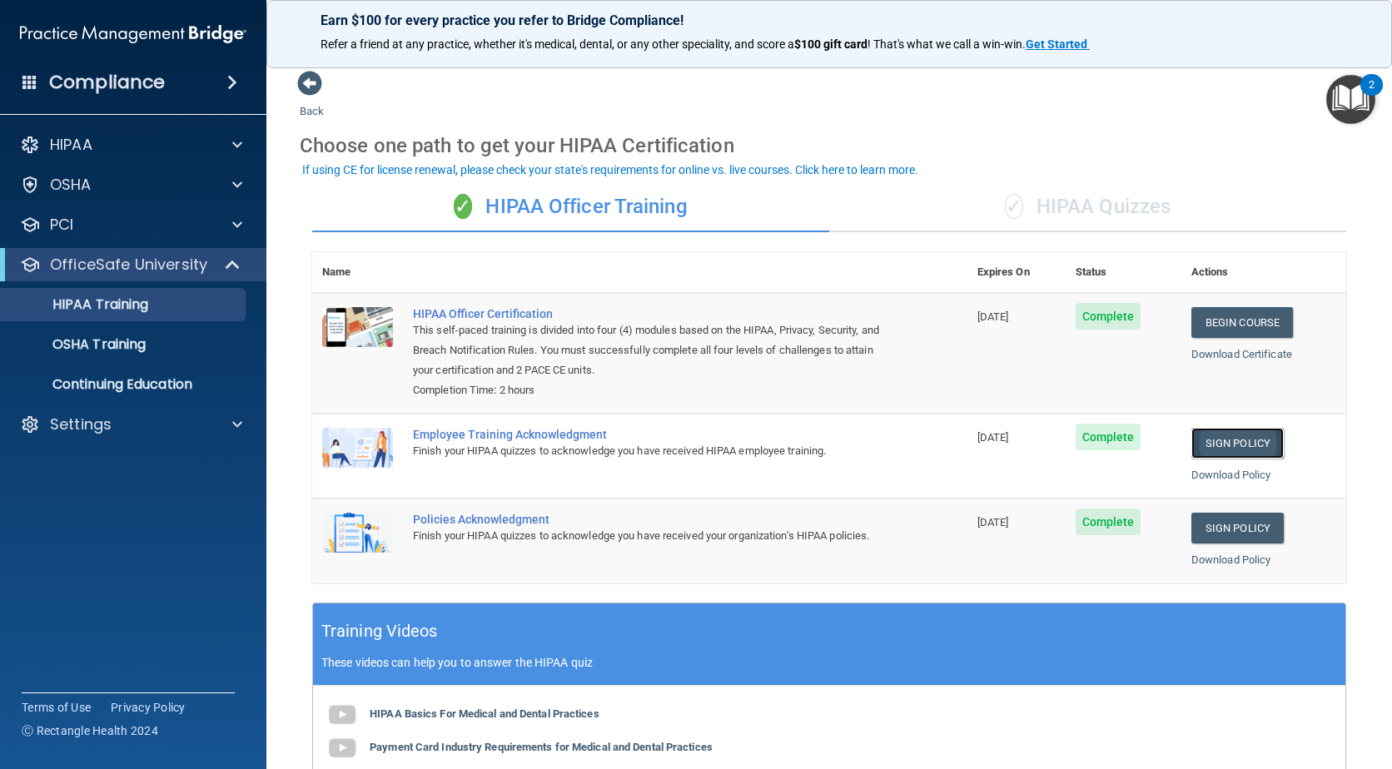
click at [1230, 436] on link "Sign Policy" at bounding box center [1237, 443] width 92 height 31
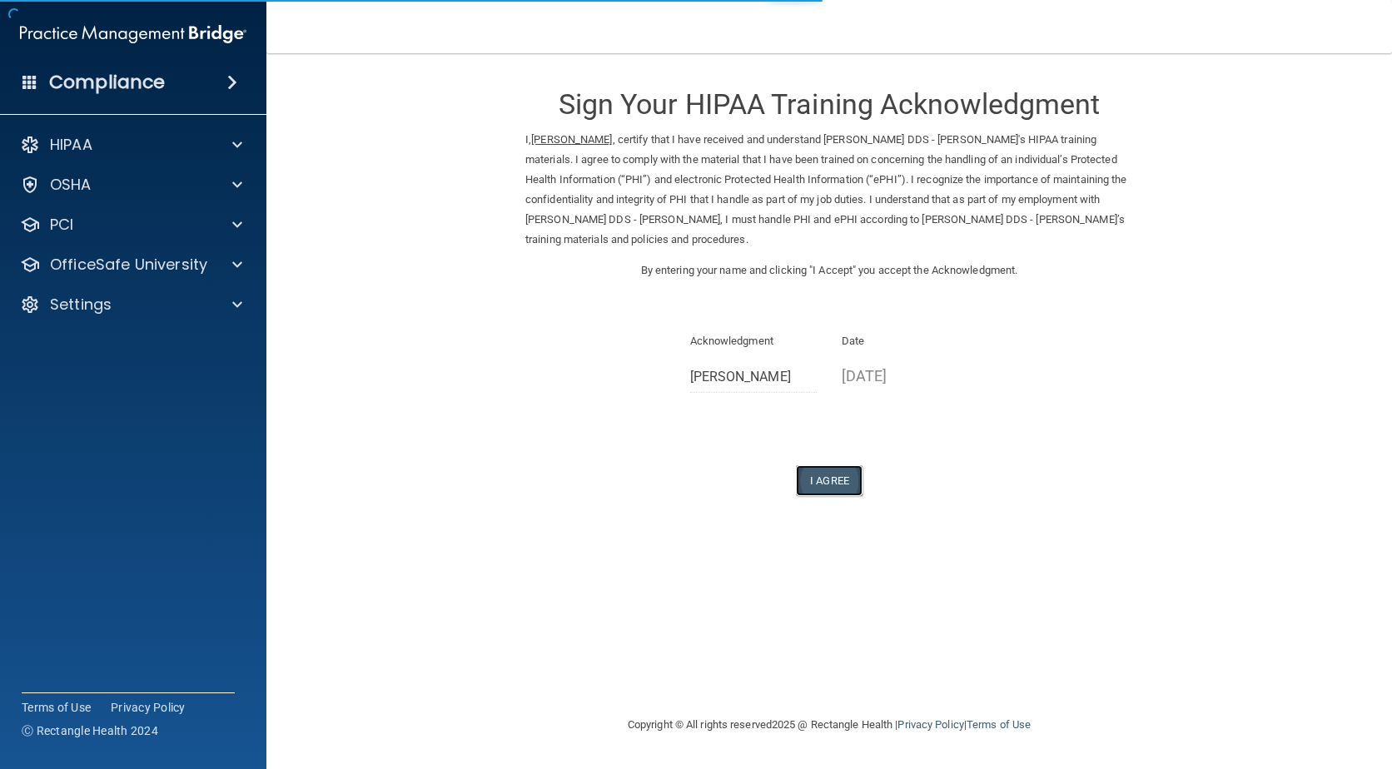
click at [842, 484] on button "I Agree" at bounding box center [829, 480] width 67 height 31
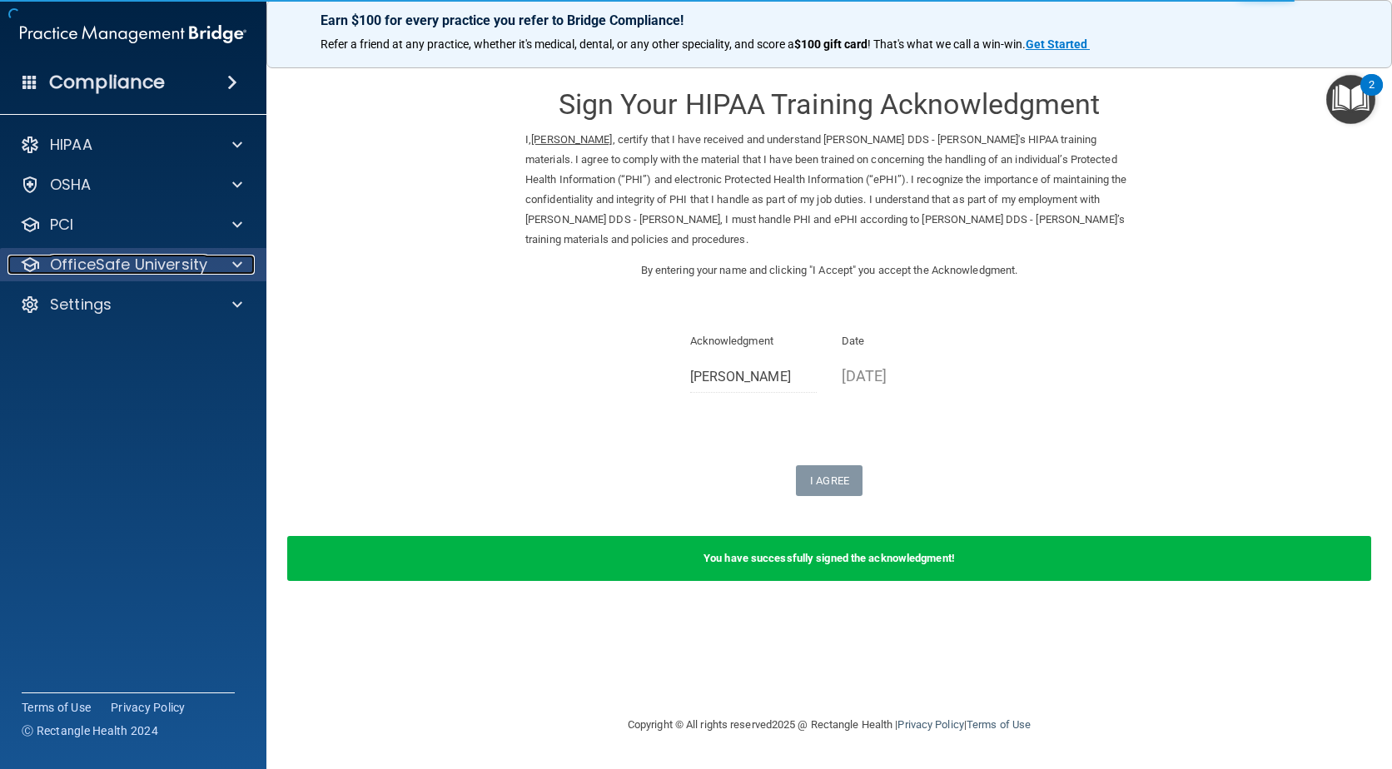
click at [77, 263] on p "OfficeSafe University" at bounding box center [128, 265] width 157 height 20
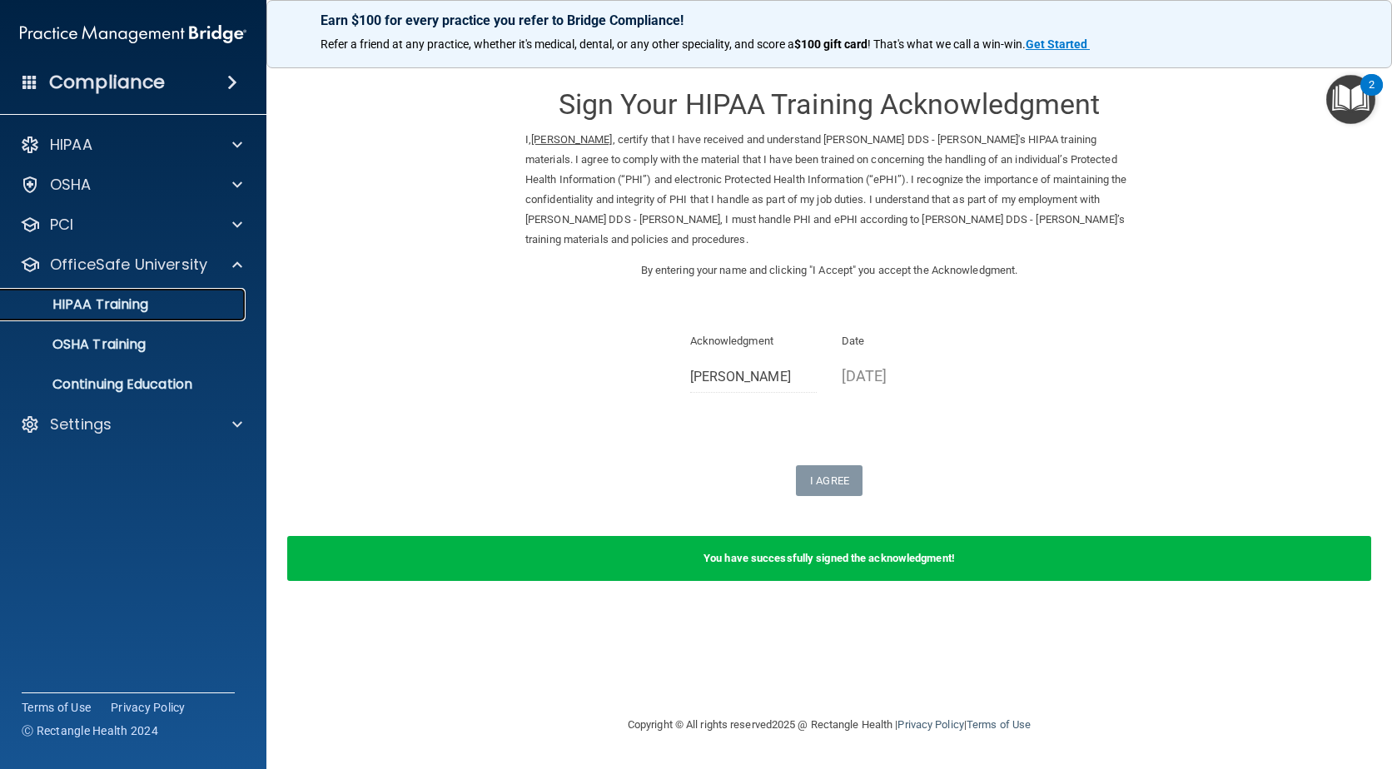
click at [83, 299] on p "HIPAA Training" at bounding box center [79, 304] width 137 height 17
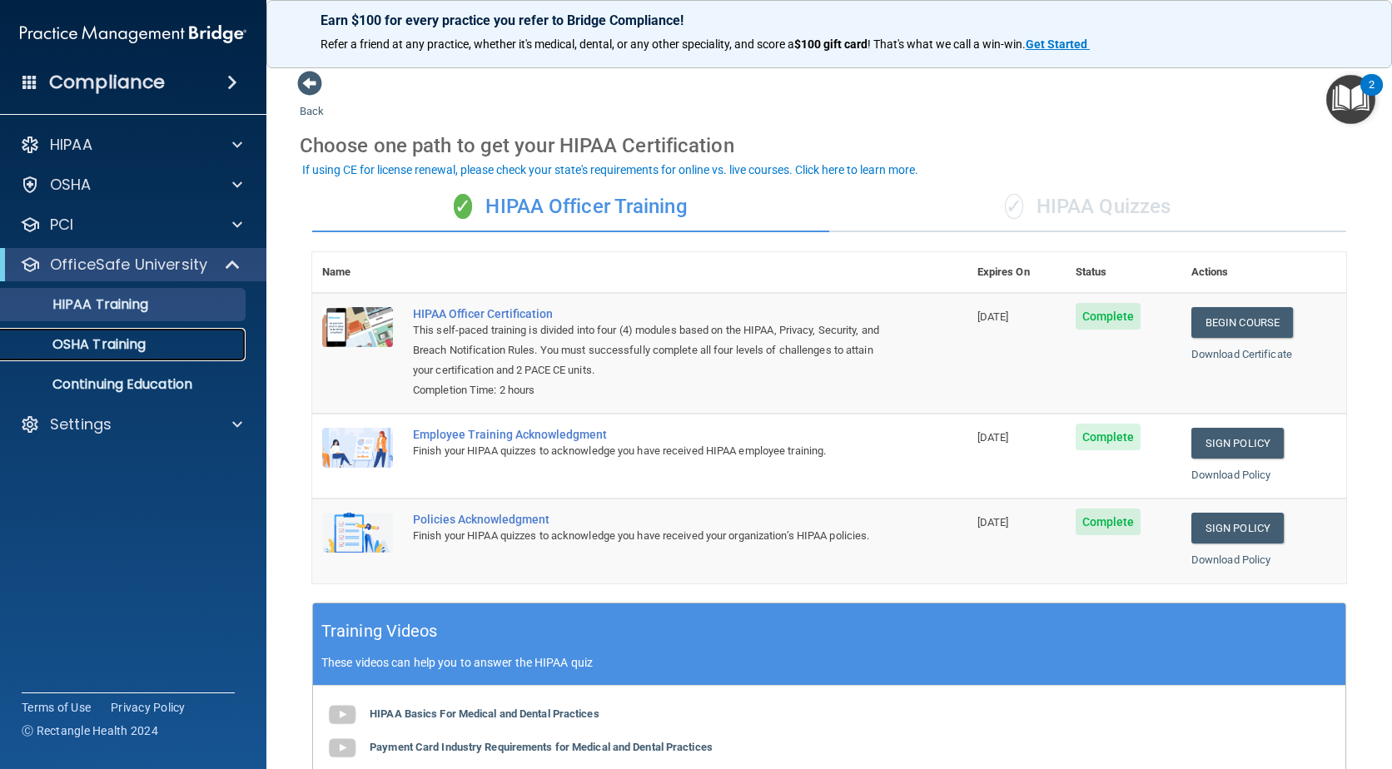
click at [113, 347] on p "OSHA Training" at bounding box center [78, 344] width 135 height 17
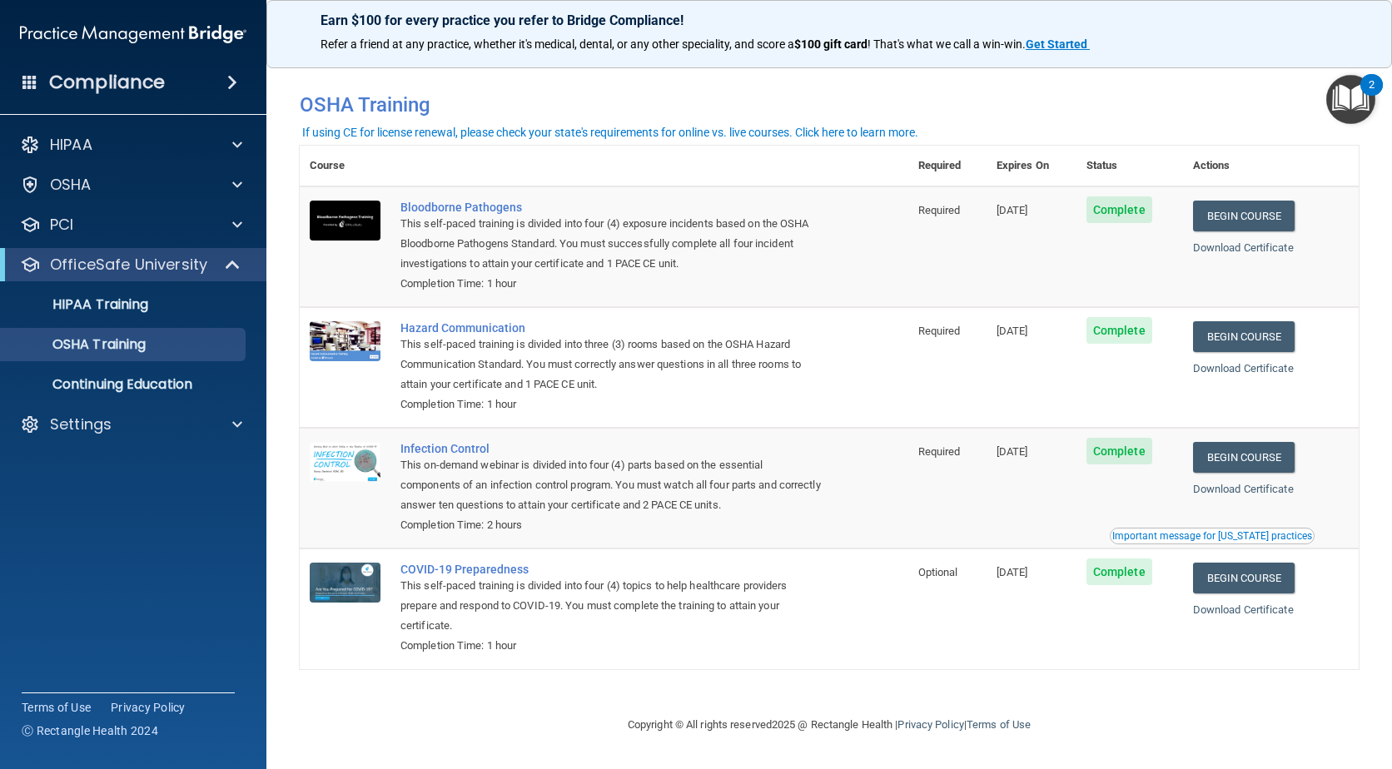
drag, startPoint x: 683, startPoint y: 660, endPoint x: 526, endPoint y: 667, distance: 157.5
drag, startPoint x: 526, startPoint y: 667, endPoint x: 1227, endPoint y: 246, distance: 817.7
click at [1227, 246] on link "Download Certificate" at bounding box center [1243, 247] width 101 height 12
click at [1227, 370] on link "Download Certificate" at bounding box center [1243, 368] width 101 height 12
click at [1244, 486] on link "Download Certificate" at bounding box center [1243, 489] width 101 height 12
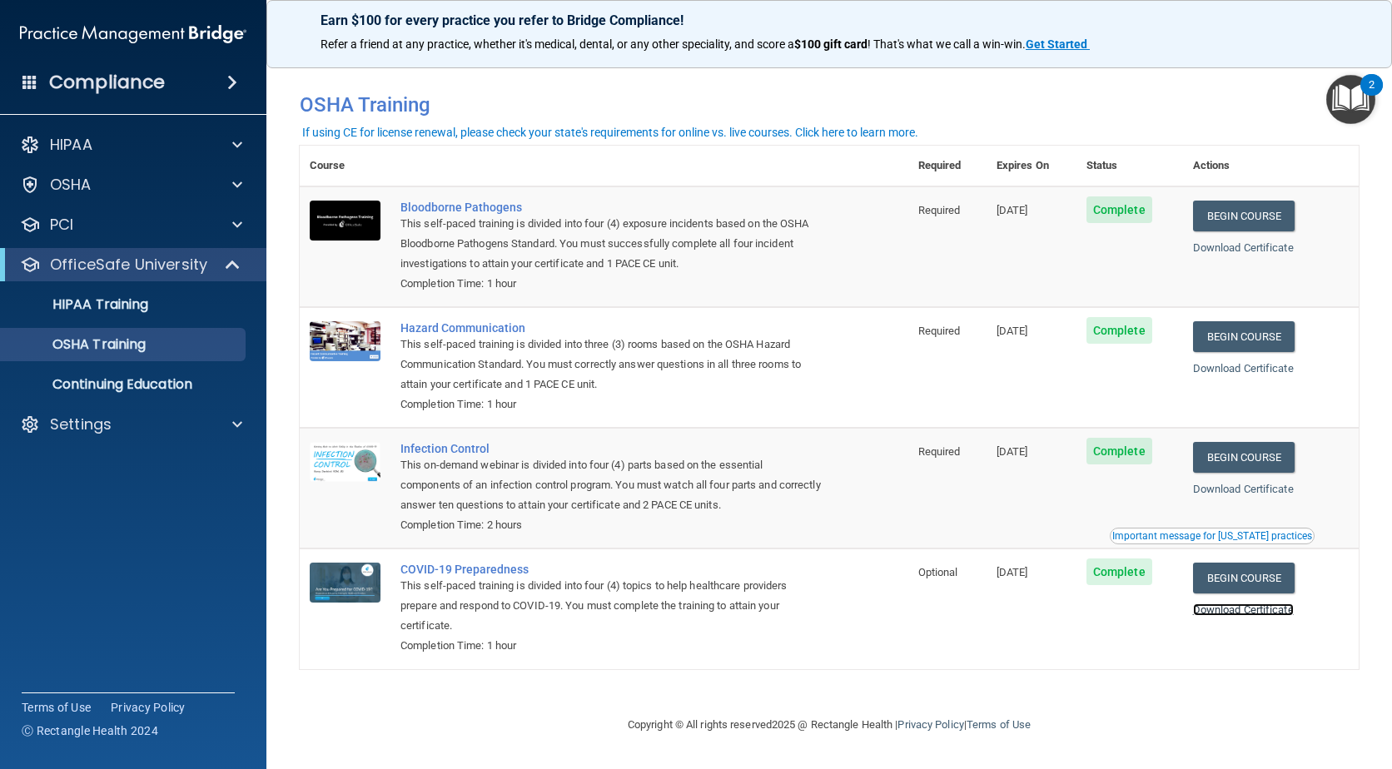
click at [1246, 615] on link "Download Certificate" at bounding box center [1243, 610] width 101 height 12
click at [146, 310] on p "HIPAA Training" at bounding box center [79, 304] width 137 height 17
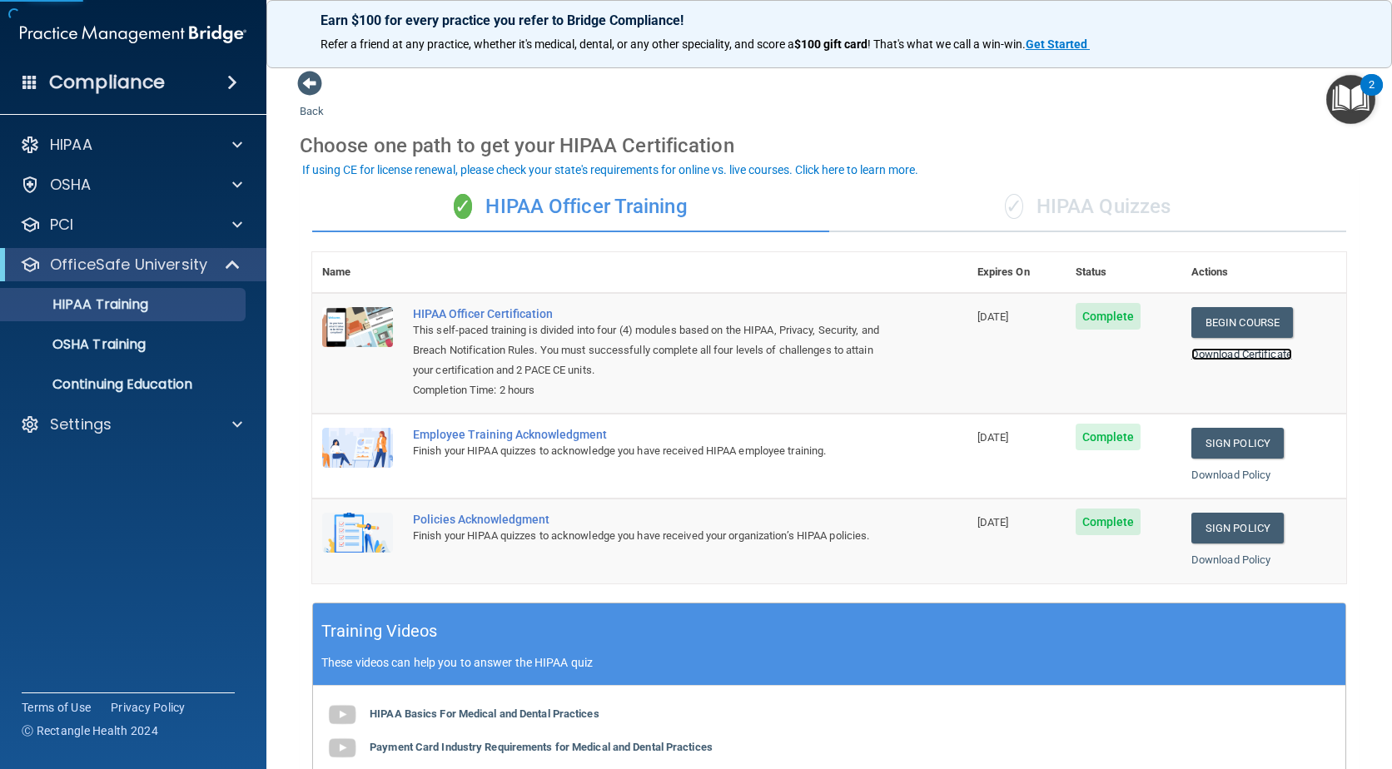
click at [1235, 355] on link "Download Certificate" at bounding box center [1241, 354] width 101 height 12
click at [1215, 472] on link "Download Policy" at bounding box center [1231, 475] width 80 height 12
click at [1230, 558] on link "Download Policy" at bounding box center [1231, 560] width 80 height 12
